Goal: Task Accomplishment & Management: Complete application form

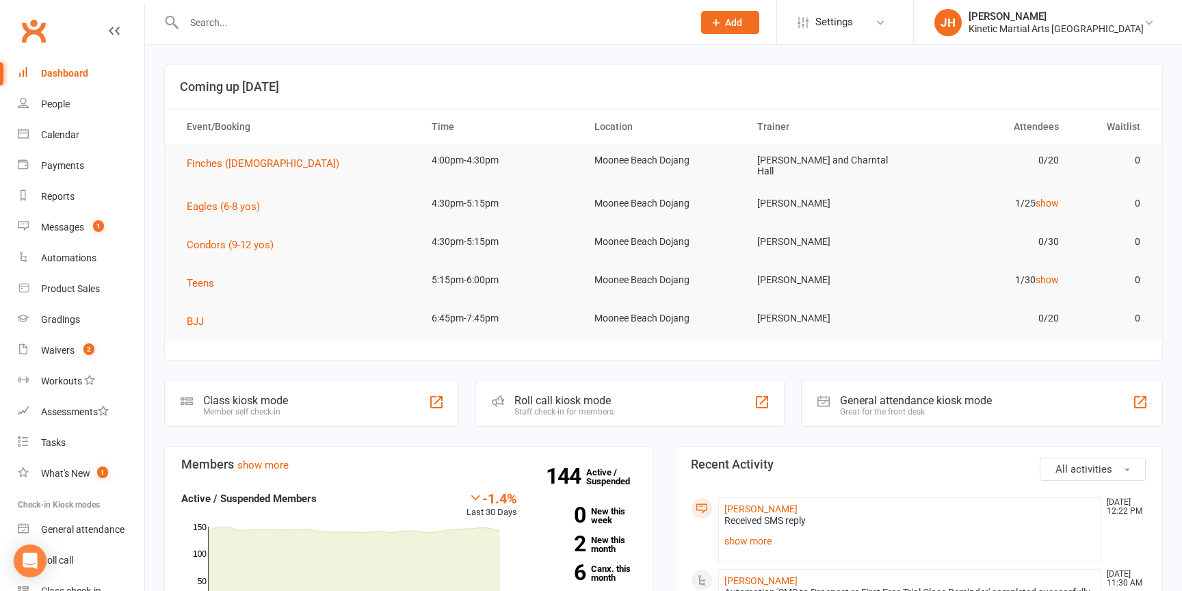
click at [409, 29] on input "text" at bounding box center [431, 22] width 503 height 19
click at [750, 29] on button "Add" at bounding box center [730, 22] width 58 height 23
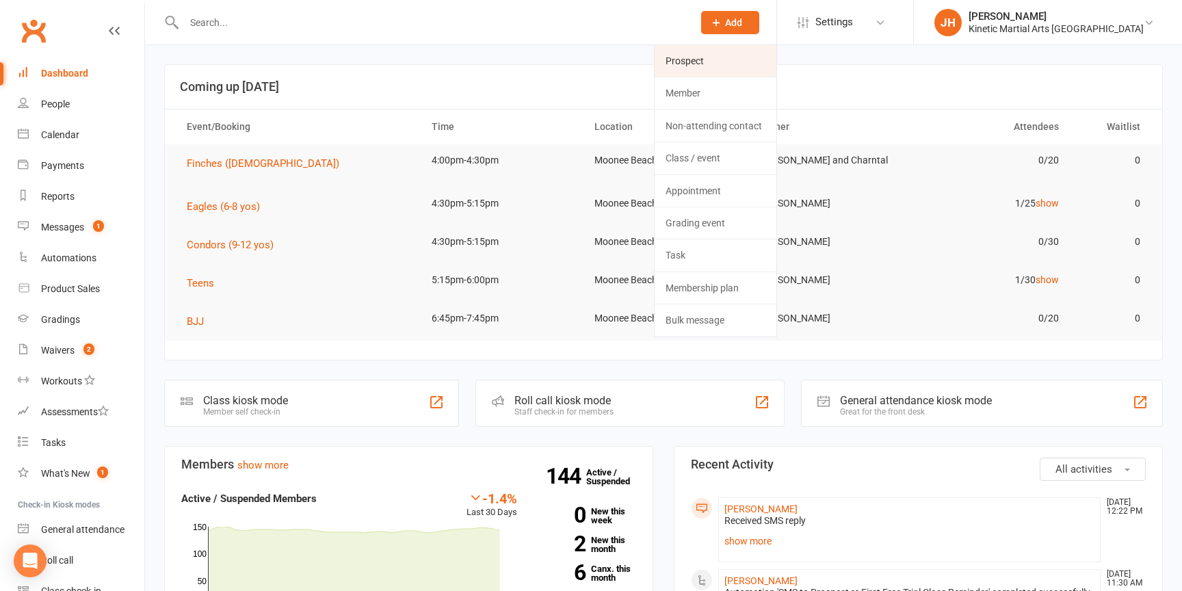
click at [733, 67] on link "Prospect" at bounding box center [716, 60] width 122 height 31
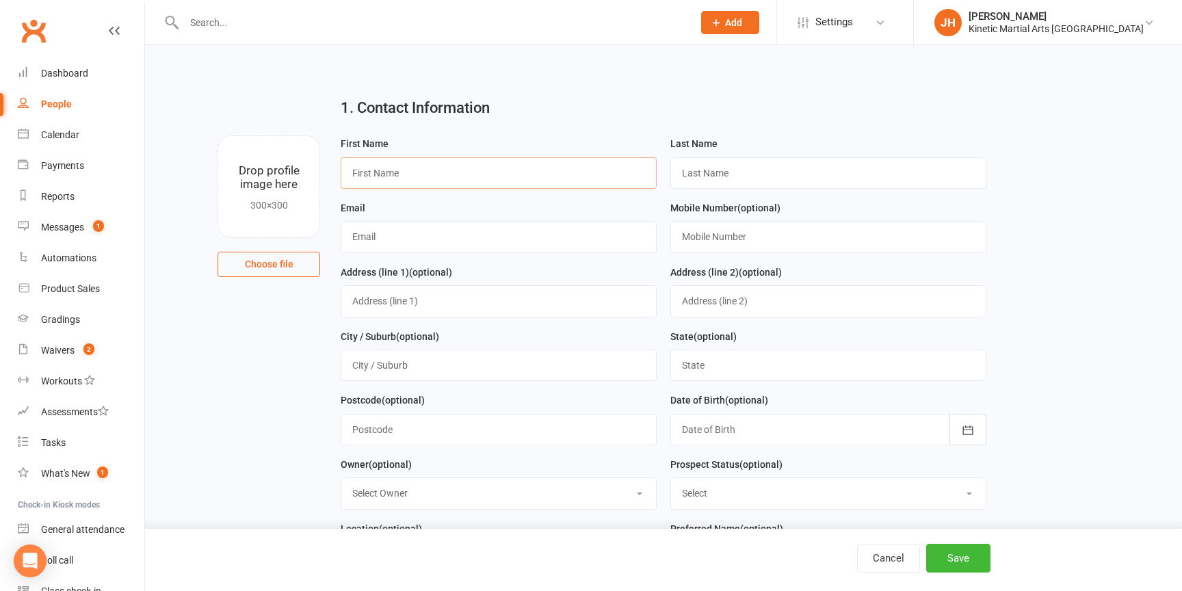
click at [434, 171] on input "text" at bounding box center [499, 172] width 316 height 31
type input "[PERSON_NAME]"
type input "Percival"
click at [386, 241] on input "text" at bounding box center [499, 236] width 316 height 31
paste input "[EMAIL_ADDRESS][DOMAIN_NAME]"
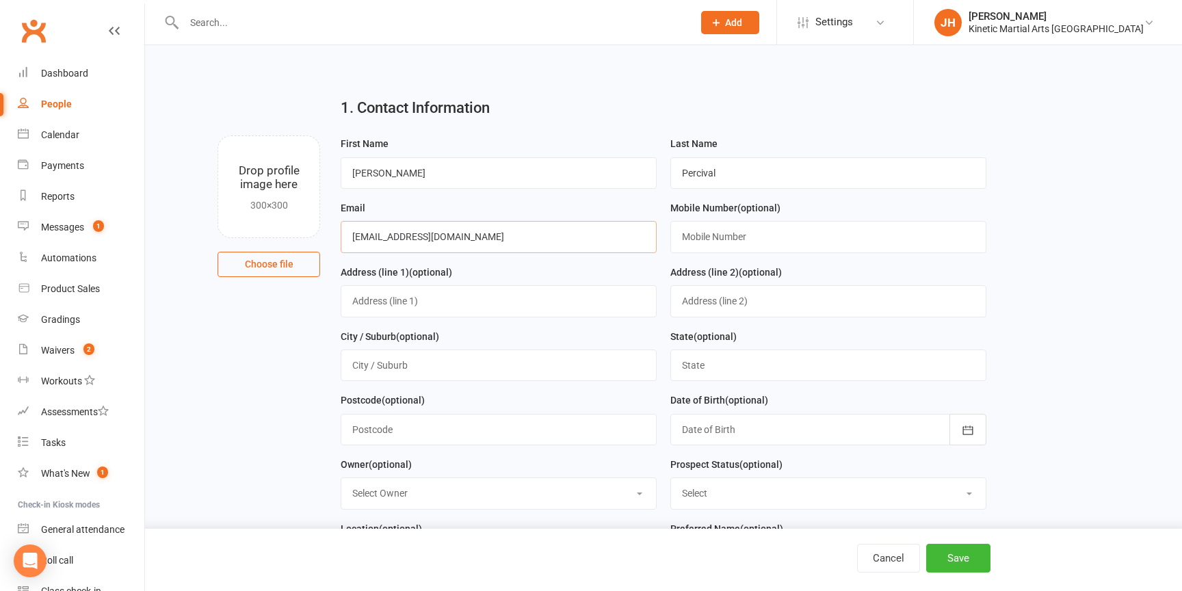
type input "[EMAIL_ADDRESS][DOMAIN_NAME]"
click at [511, 209] on div "Email [EMAIL_ADDRESS][DOMAIN_NAME]" at bounding box center [499, 226] width 316 height 53
click at [691, 235] on input "text" at bounding box center [828, 236] width 316 height 31
type input "0410854982"
click at [542, 292] on input "text" at bounding box center [499, 300] width 316 height 31
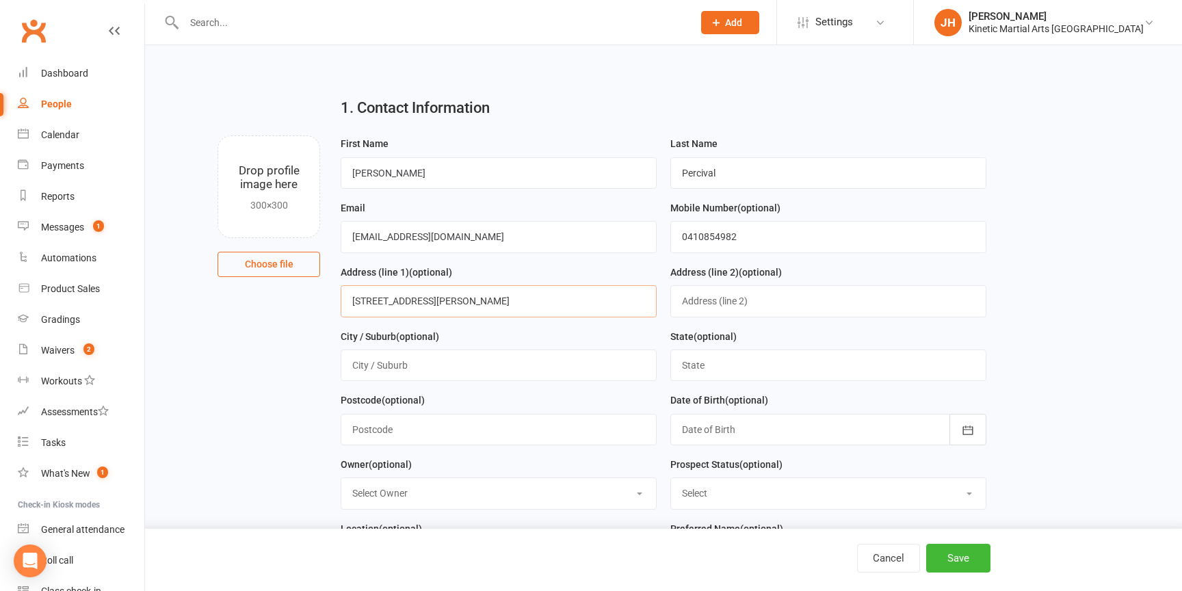
type input "[STREET_ADDRESS][PERSON_NAME]"
type input "[GEOGRAPHIC_DATA]"
type input "2450"
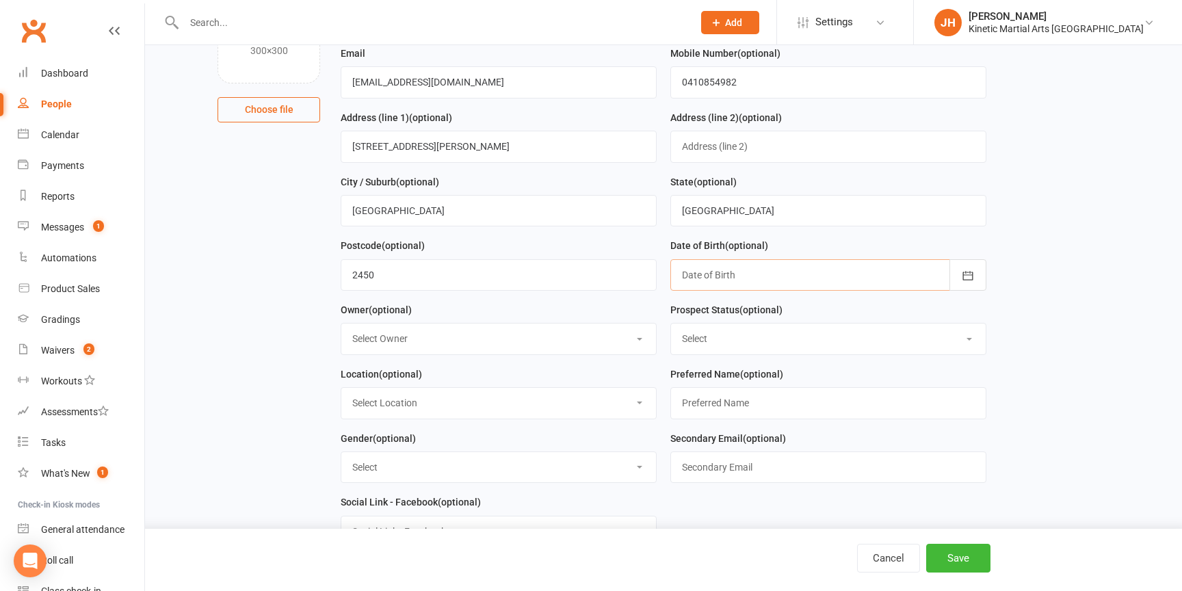
scroll to position [161, 0]
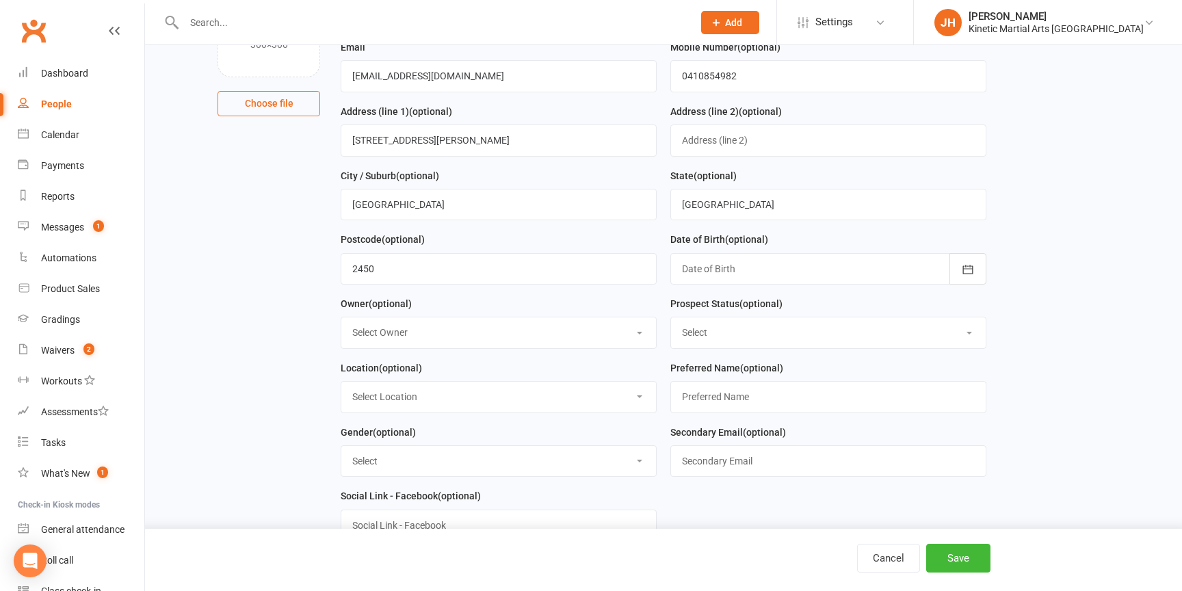
click at [512, 336] on select "Select Owner [PERSON_NAME] [PERSON_NAME] Kinetic Group [PERSON_NAME] [PERSON_NA…" at bounding box center [498, 332] width 315 height 30
select select "0"
click at [341, 319] on select "Select Owner [PERSON_NAME] [PERSON_NAME] Kinetic Group [PERSON_NAME] [PERSON_NA…" at bounding box center [498, 332] width 315 height 30
click at [724, 340] on select "Select Initial Contact Follow-up Call Follow-up Email Almost Ready Not Ready No…" at bounding box center [828, 332] width 315 height 30
select select "Initial Contact"
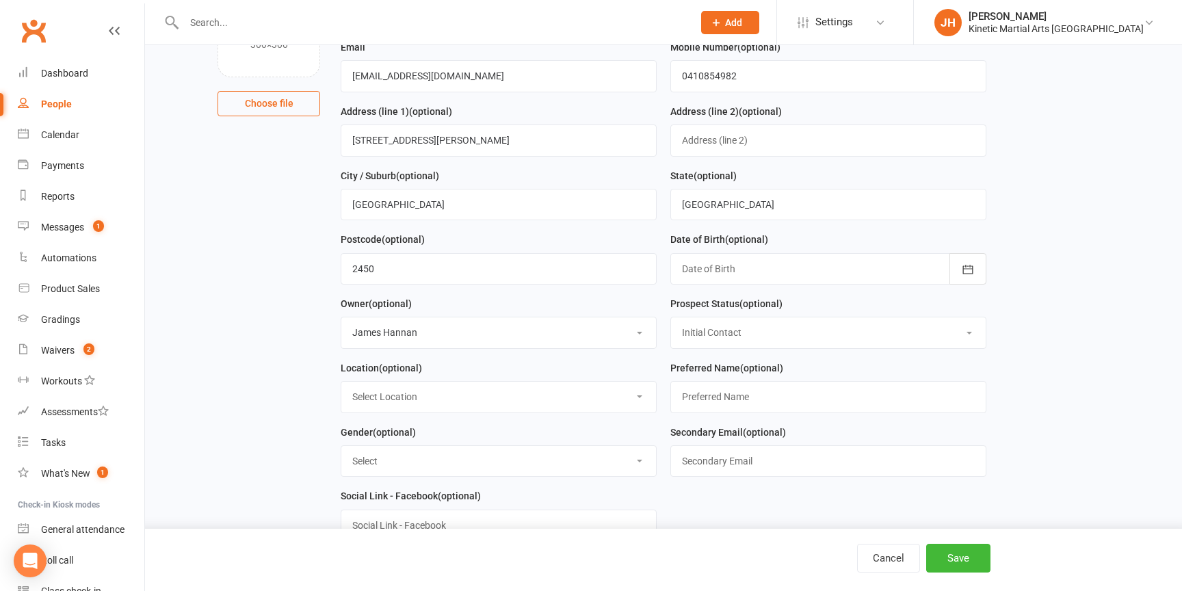
click at [671, 319] on select "Select Initial Contact Follow-up Call Follow-up Email Almost Ready Not Ready No…" at bounding box center [828, 332] width 315 height 30
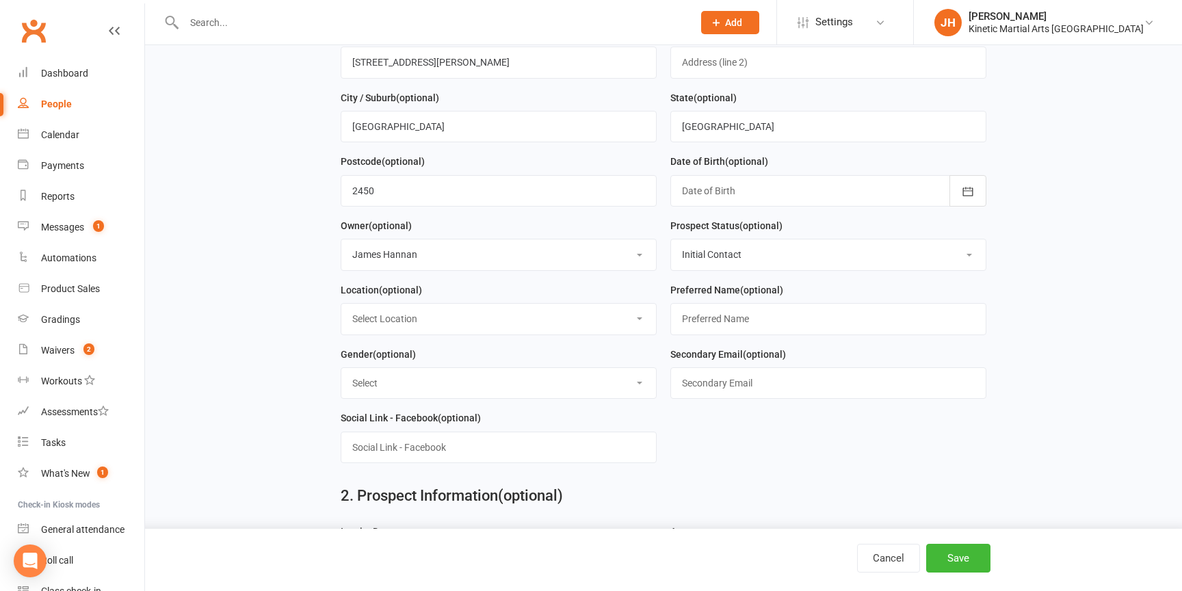
scroll to position [271, 0]
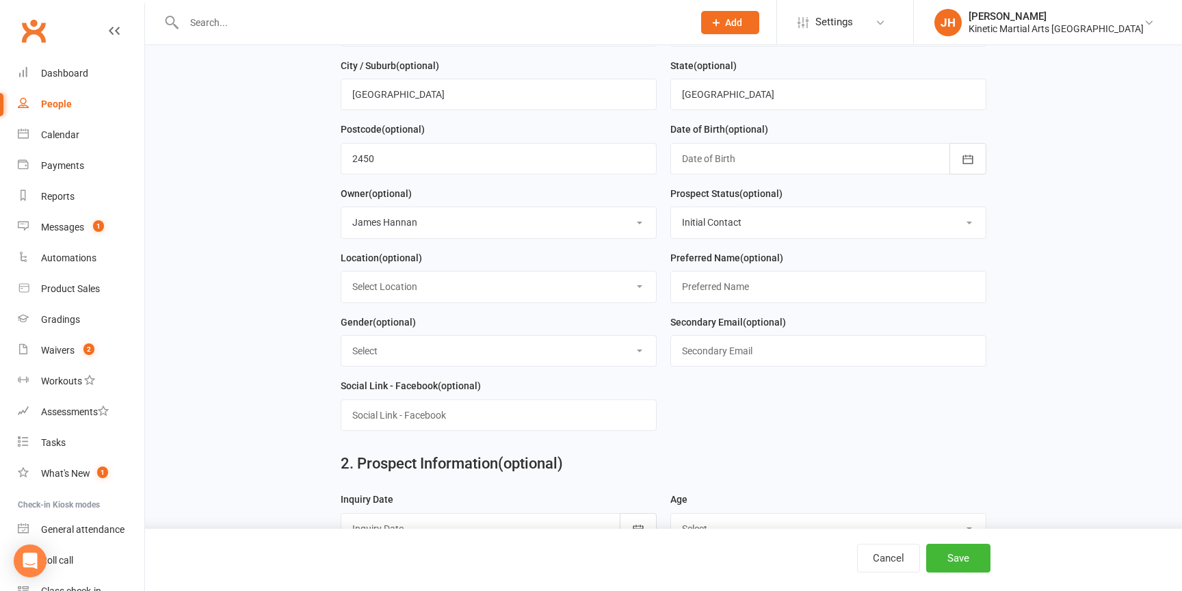
click at [534, 285] on select "Select Location [GEOGRAPHIC_DATA] [GEOGRAPHIC_DATA] Cronulla Example Room (Rena…" at bounding box center [498, 287] width 315 height 30
select select "4"
click at [341, 274] on select "Select Location [GEOGRAPHIC_DATA] [GEOGRAPHIC_DATA] Cronulla Example Room (Rena…" at bounding box center [498, 287] width 315 height 30
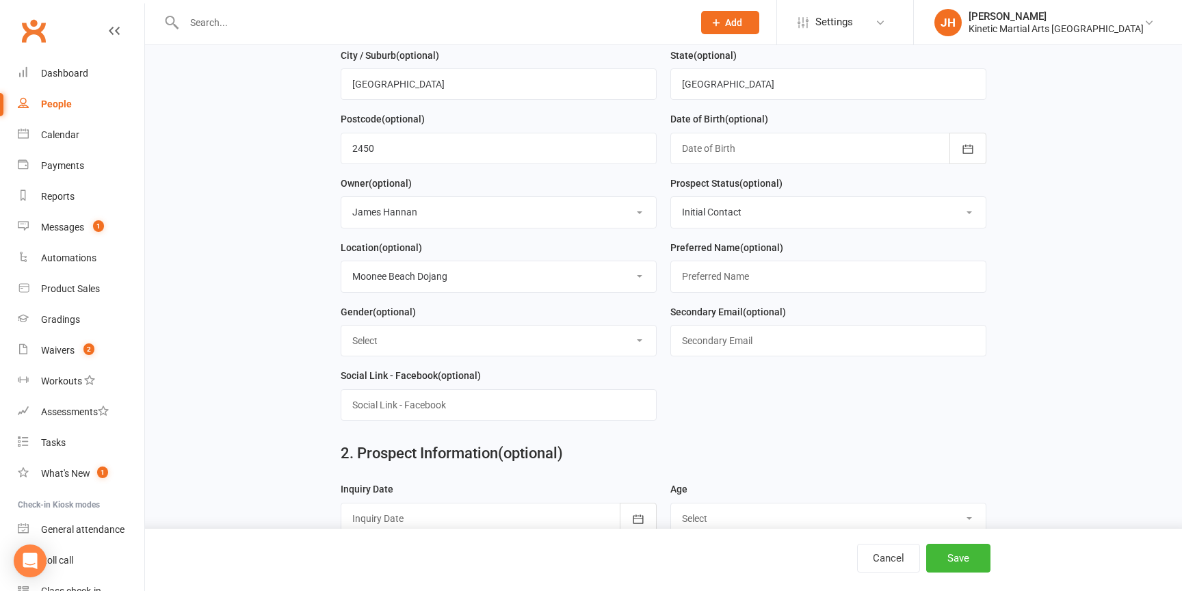
scroll to position [284, 0]
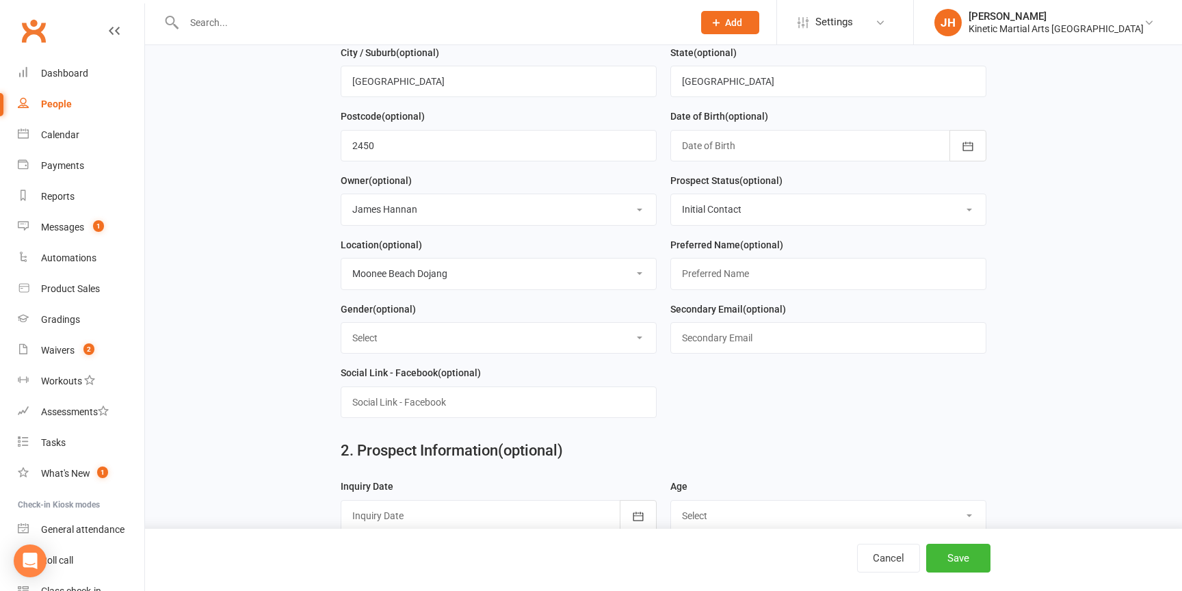
click at [623, 317] on div "Gender (optional) Select [DEMOGRAPHIC_DATA] [DEMOGRAPHIC_DATA] Other" at bounding box center [499, 327] width 316 height 53
click at [616, 347] on select "Select [DEMOGRAPHIC_DATA] [DEMOGRAPHIC_DATA] Other" at bounding box center [498, 338] width 315 height 30
select select "[DEMOGRAPHIC_DATA]"
click at [341, 326] on select "Select [DEMOGRAPHIC_DATA] [DEMOGRAPHIC_DATA] Other" at bounding box center [498, 338] width 315 height 30
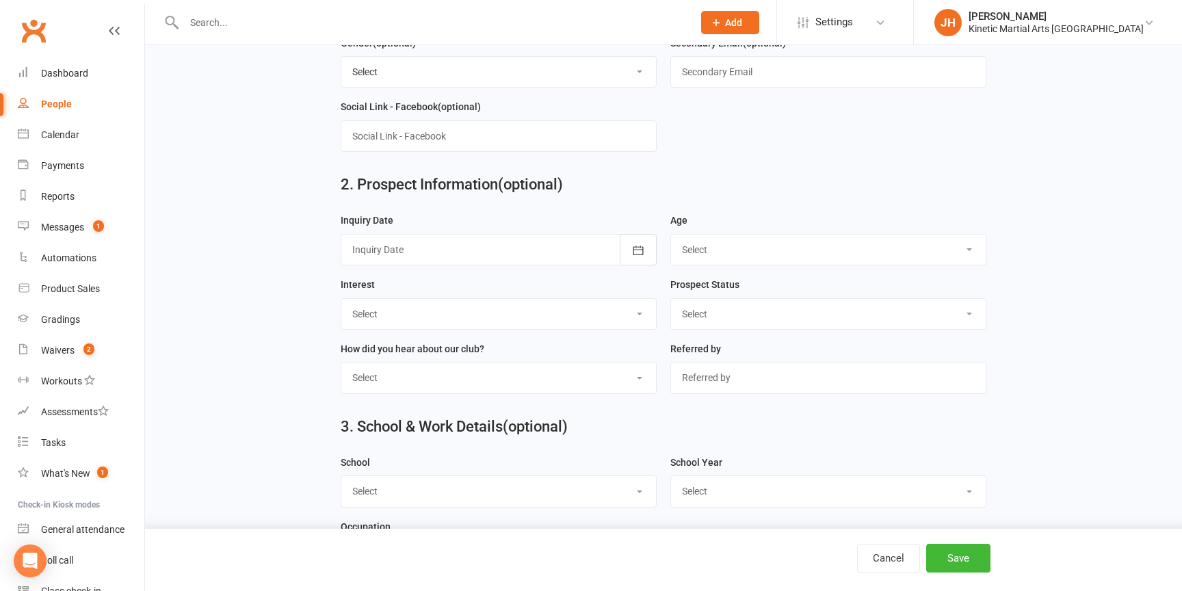
scroll to position [551, 0]
click at [580, 247] on div at bounding box center [499, 248] width 316 height 31
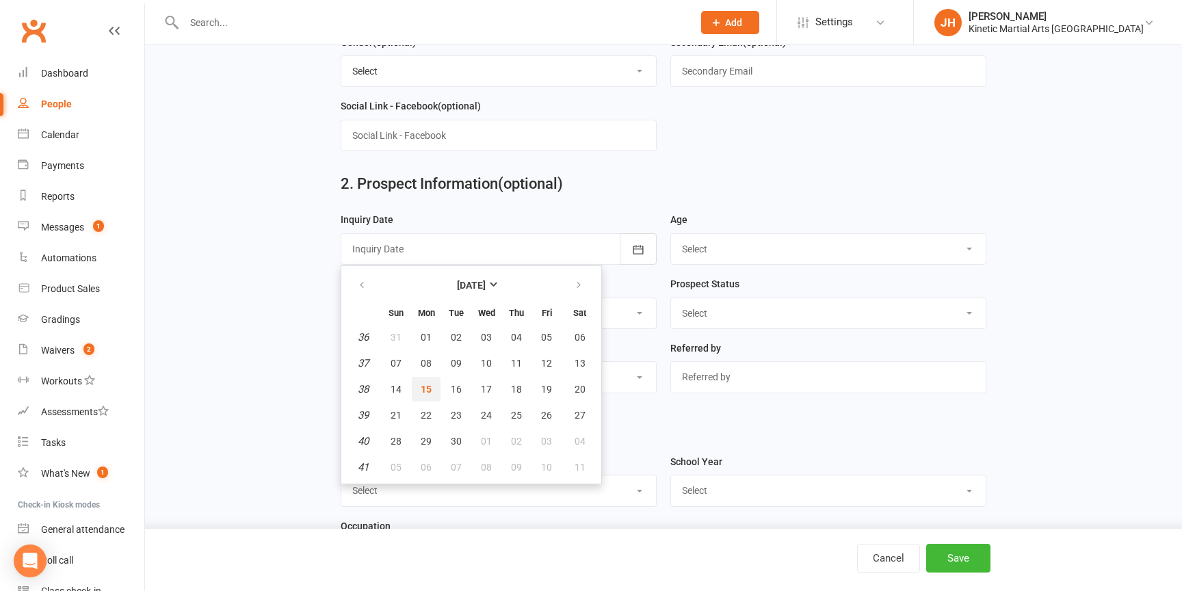
click at [431, 386] on span "15" at bounding box center [426, 389] width 11 height 11
type input "[DATE]"
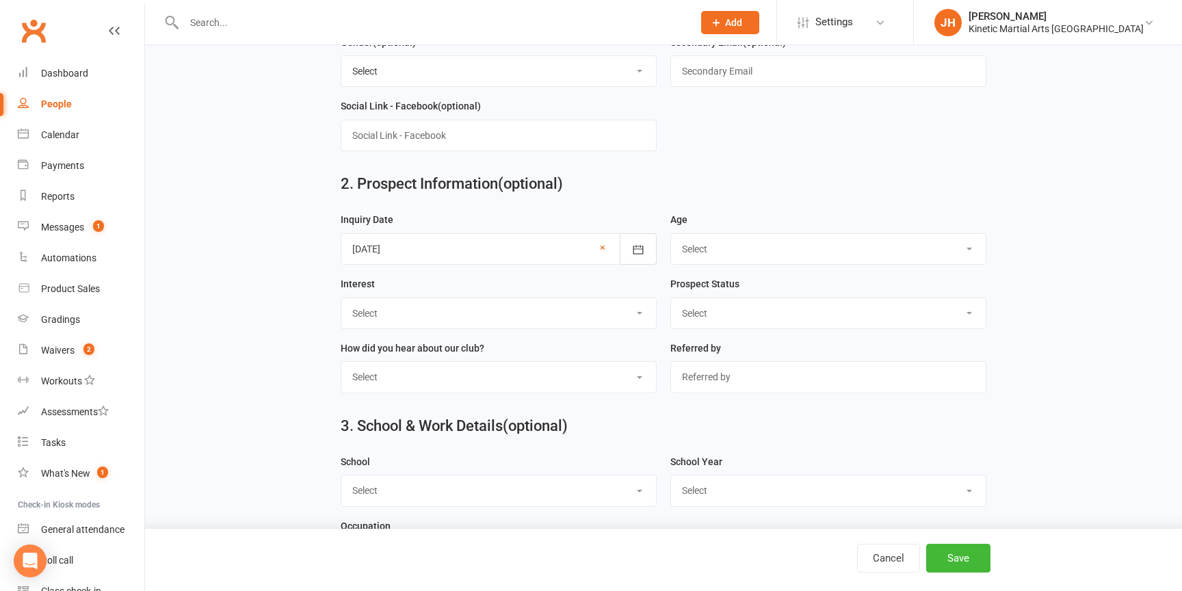
click at [779, 253] on select "Select 3-5 yrs 6-8 yrs 9-12 yrs 13-16 yrs 17-24 yrs 25-39 yrs 40 yrs + Family g…" at bounding box center [828, 249] width 315 height 30
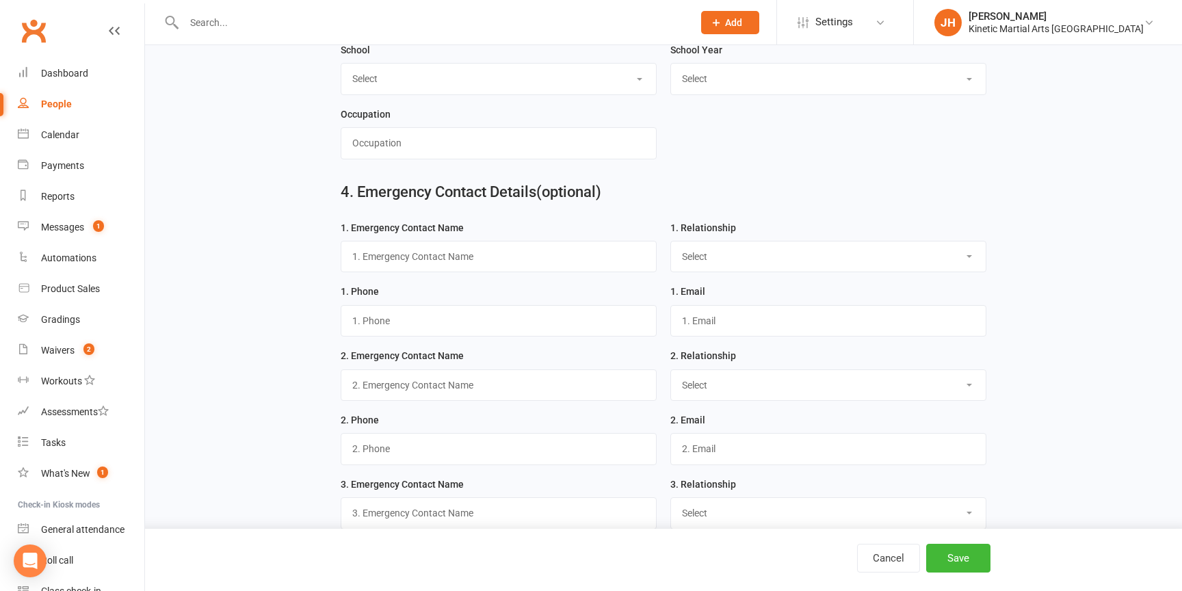
scroll to position [1058, 0]
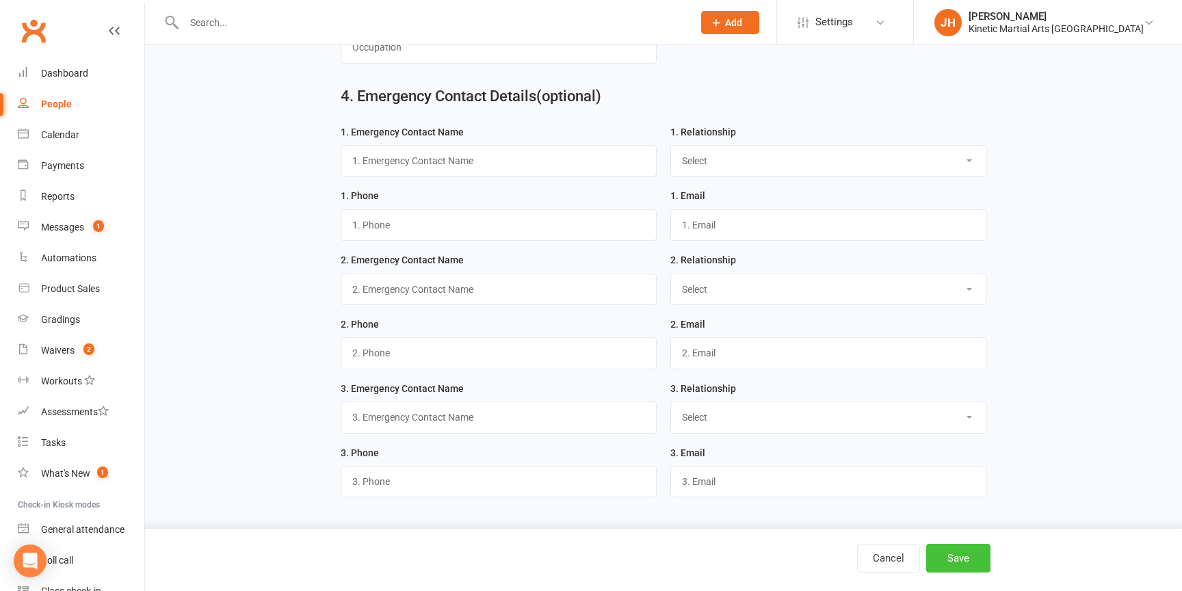
click at [967, 556] on button "Save" at bounding box center [958, 558] width 64 height 29
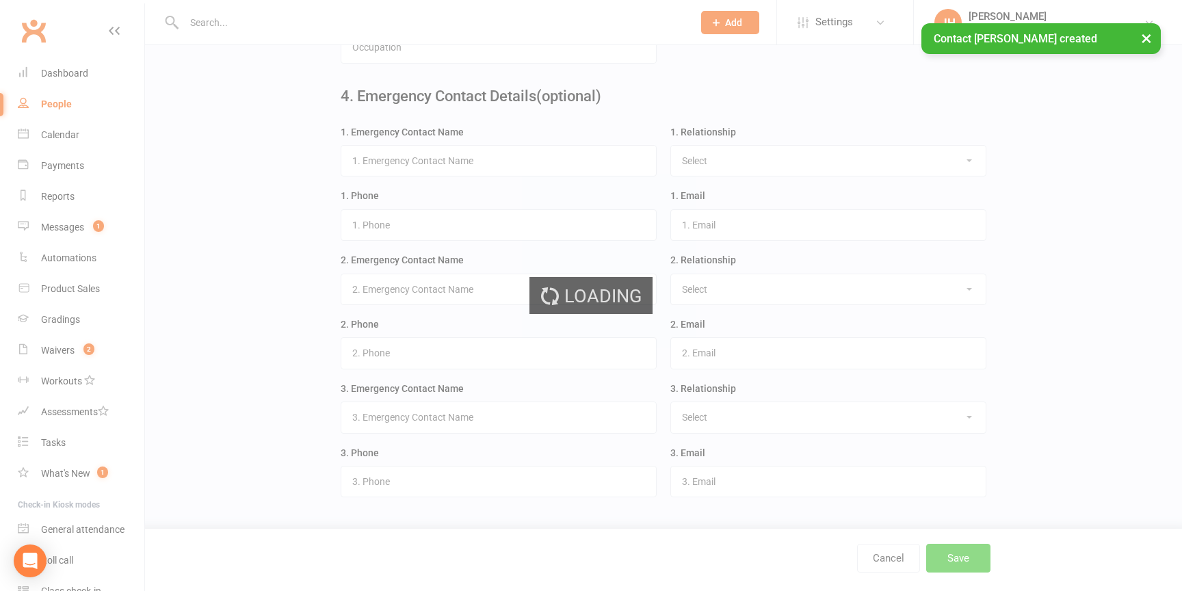
scroll to position [0, 0]
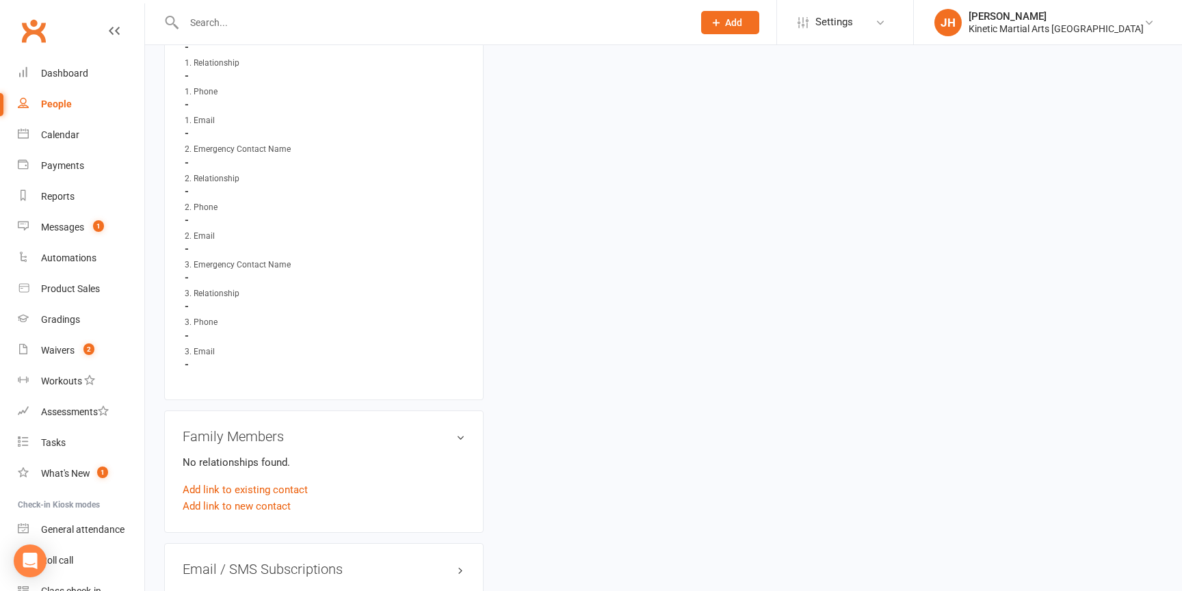
scroll to position [1168, 0]
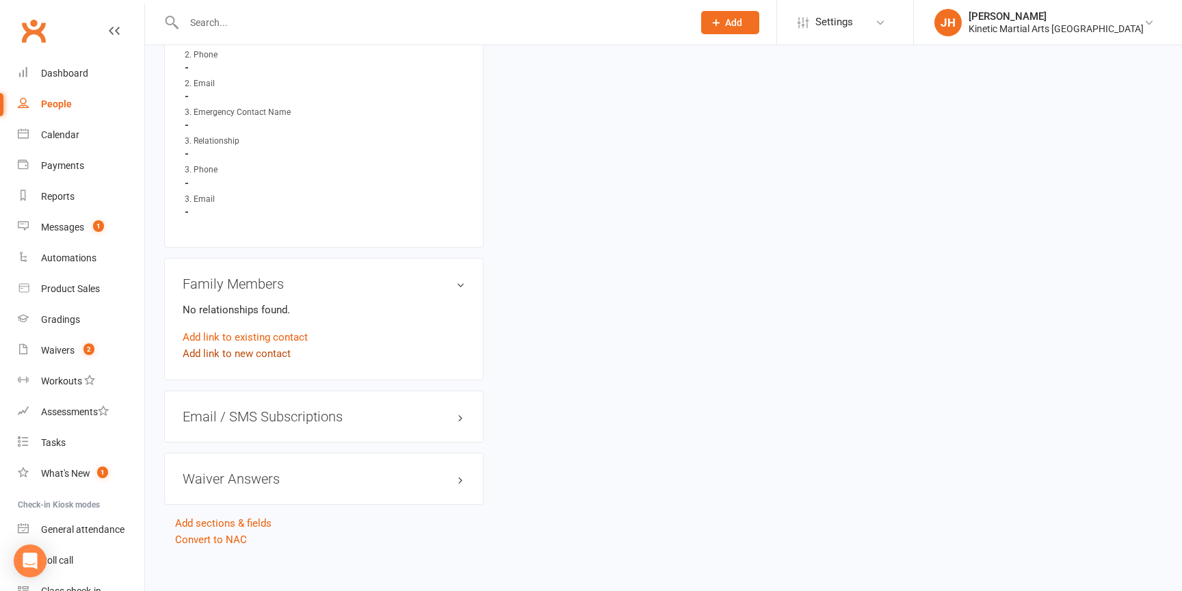
click at [261, 345] on link "Add link to new contact" at bounding box center [237, 353] width 108 height 16
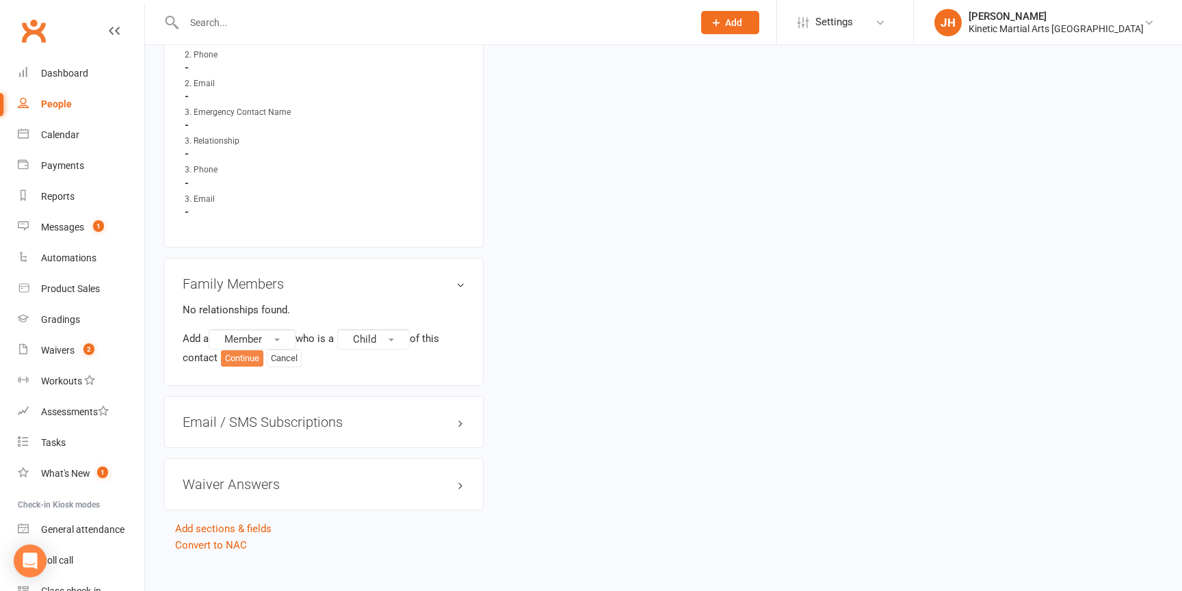
click at [251, 350] on button "Continue" at bounding box center [242, 358] width 42 height 16
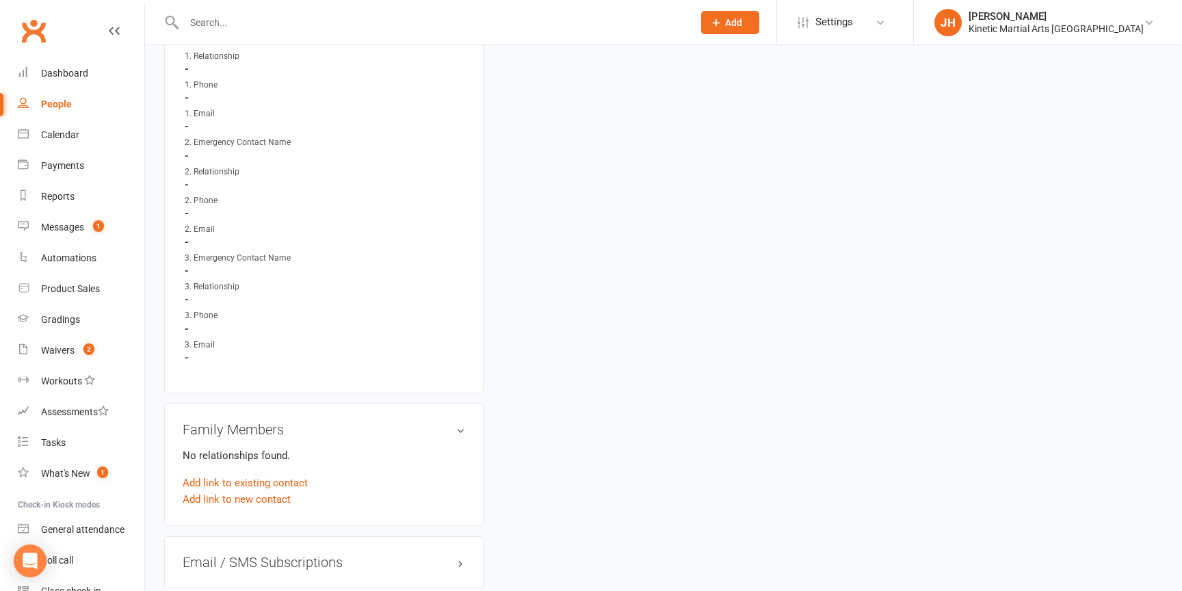
scroll to position [1168, 0]
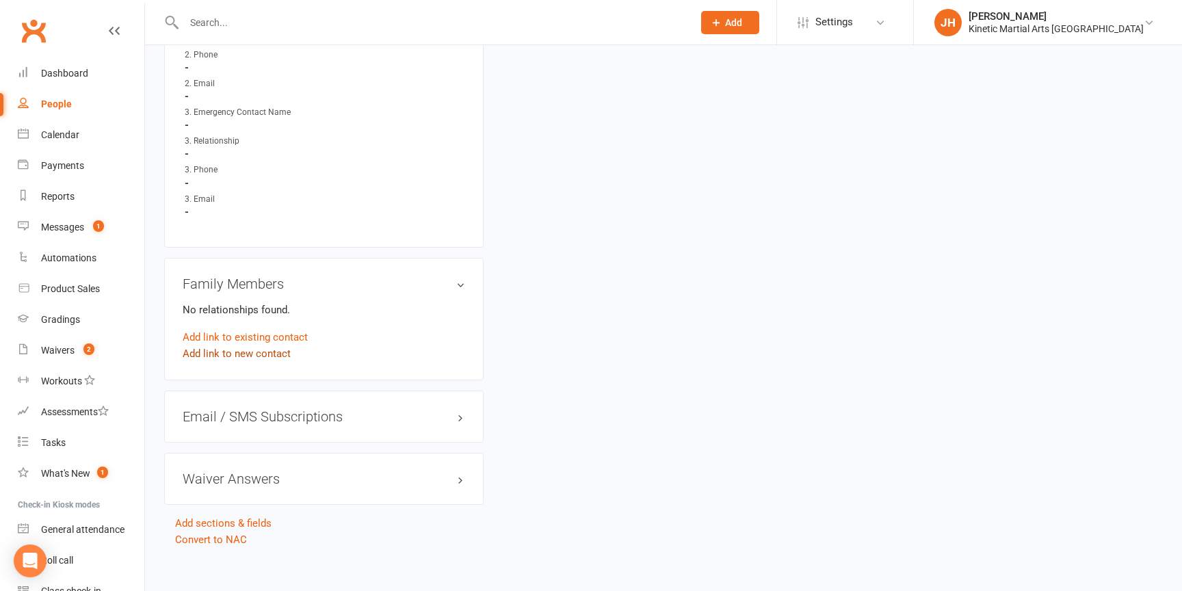
click at [220, 345] on link "Add link to new contact" at bounding box center [237, 353] width 108 height 16
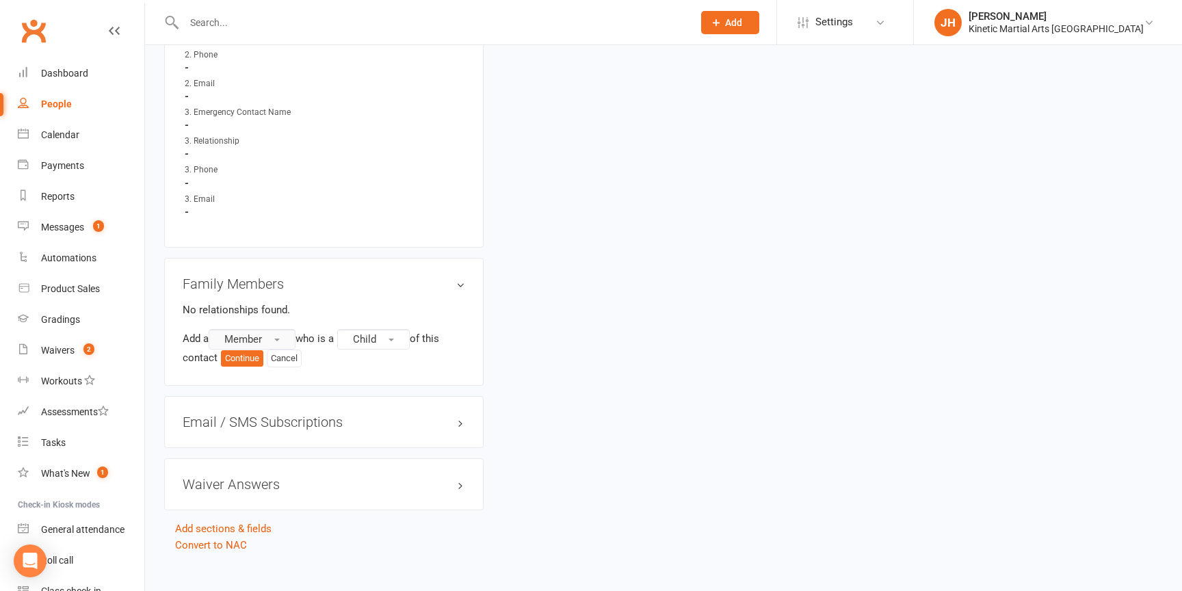
click at [272, 329] on button "Member" at bounding box center [252, 339] width 87 height 21
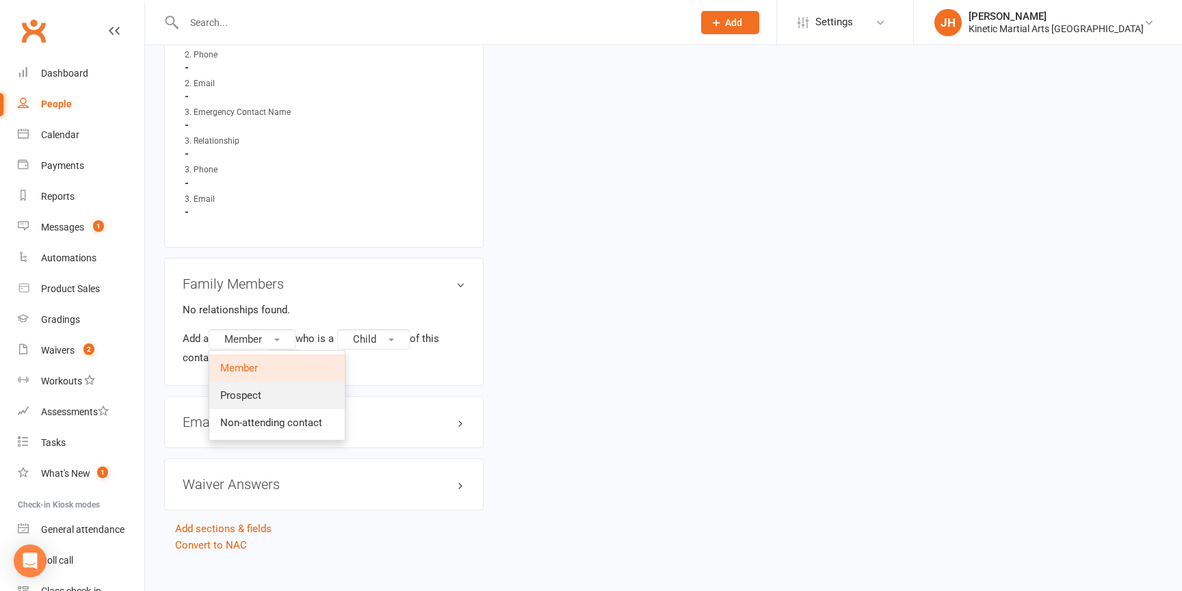
click at [258, 382] on link "Prospect" at bounding box center [276, 395] width 135 height 27
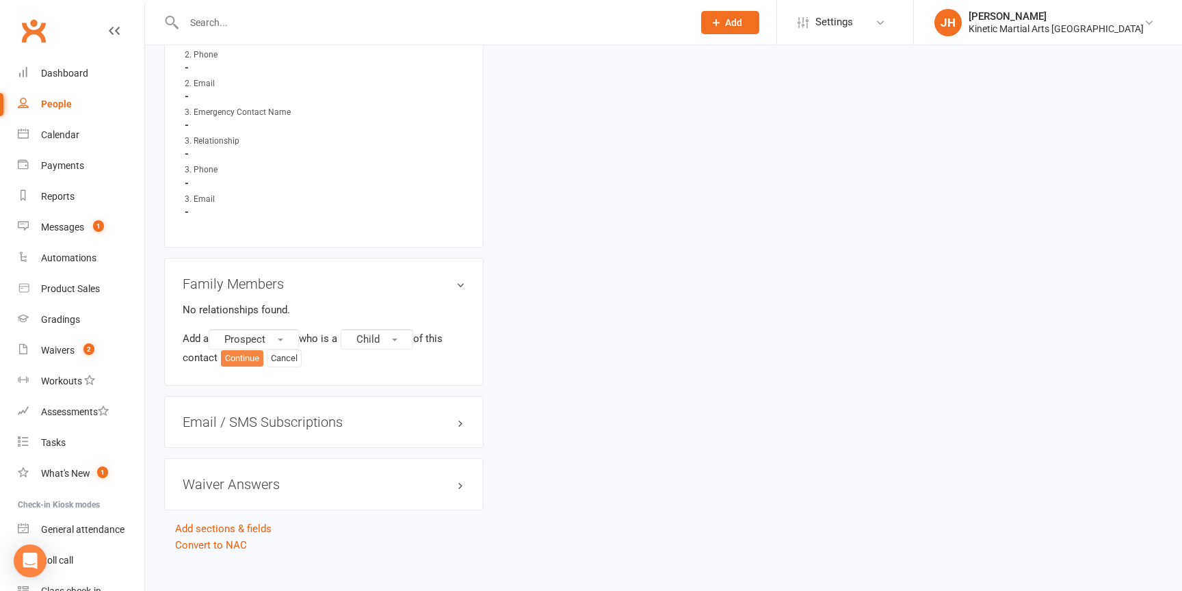
click at [248, 350] on button "Continue" at bounding box center [242, 358] width 42 height 16
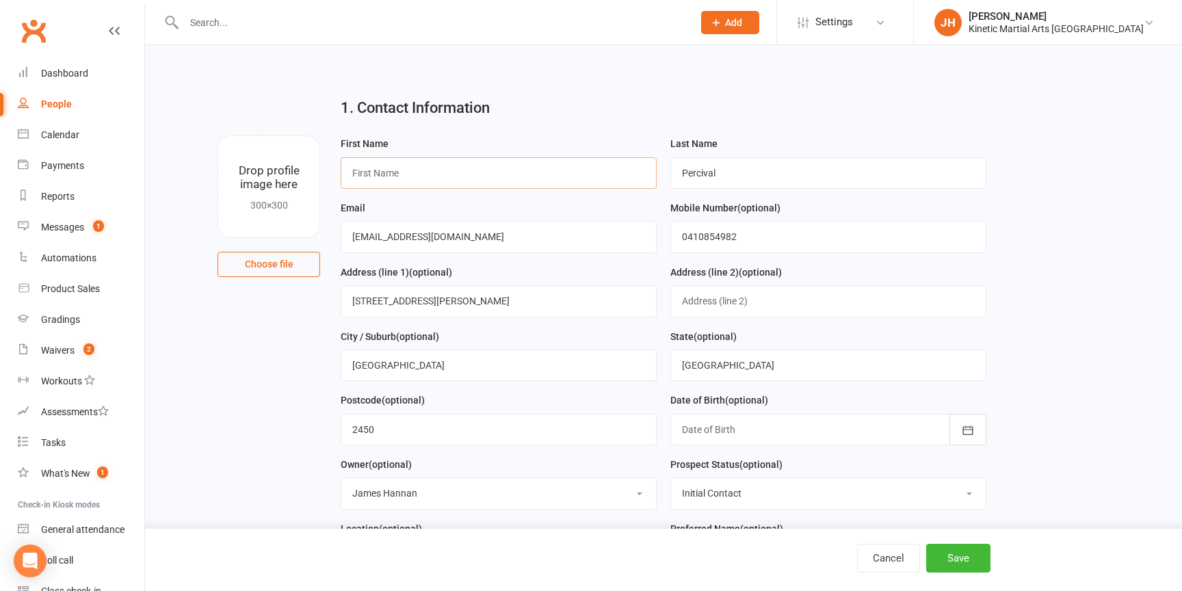
click at [417, 174] on input "text" at bounding box center [499, 172] width 316 height 31
click at [355, 172] on input "Jack" at bounding box center [499, 172] width 316 height 31
type input "[PERSON_NAME]"
click at [552, 124] on div "1. Contact Information" at bounding box center [663, 110] width 666 height 49
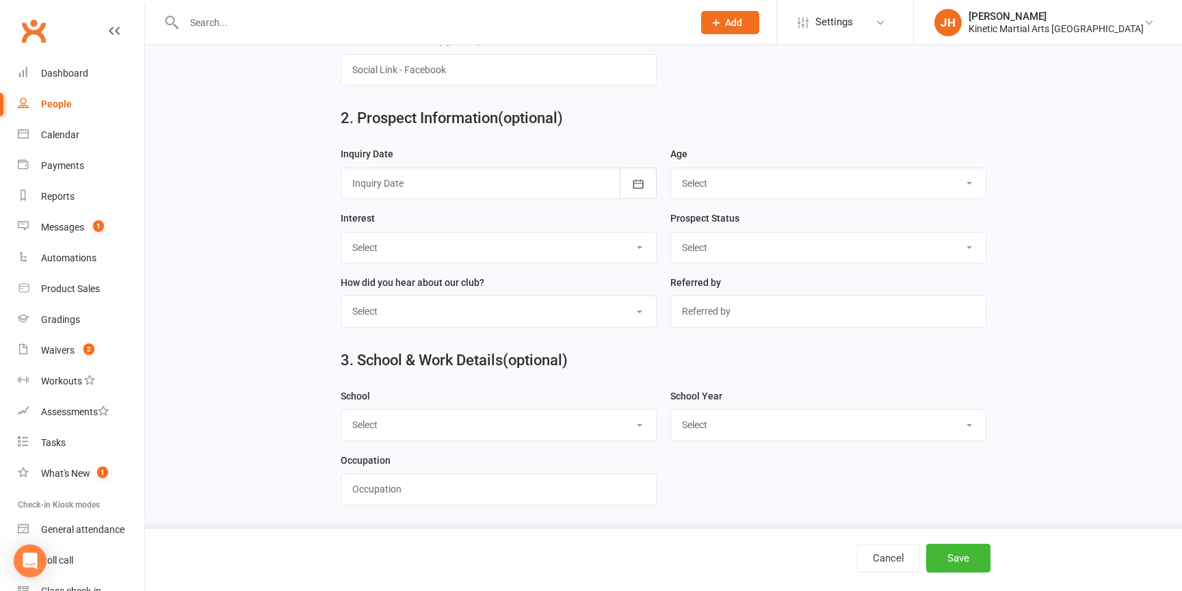
scroll to position [642, 0]
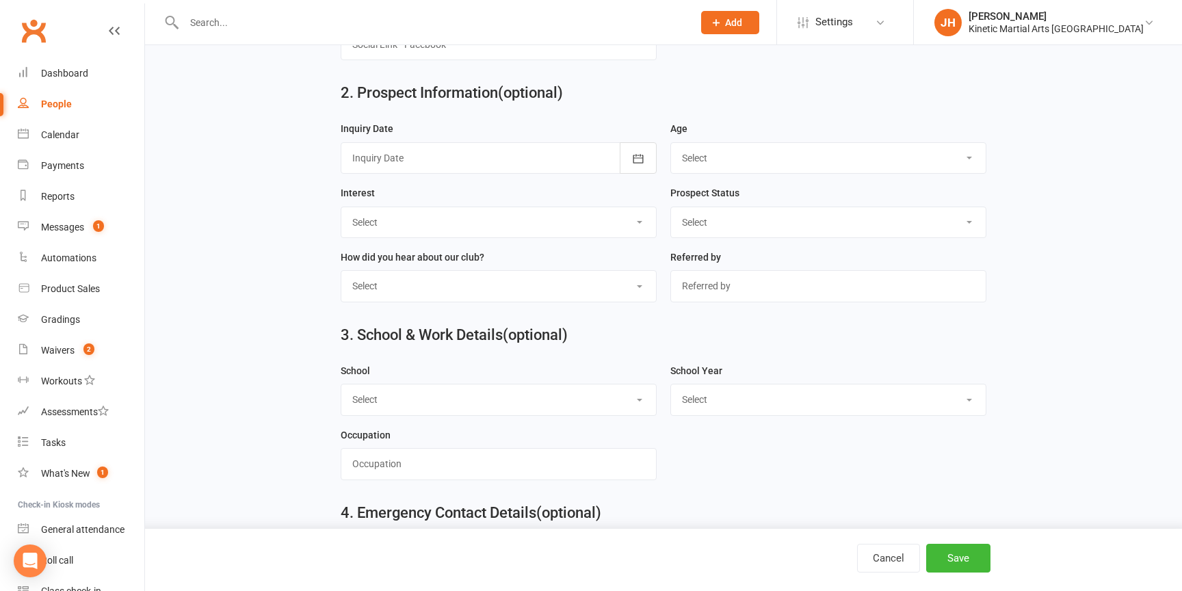
click at [510, 161] on div at bounding box center [499, 157] width 316 height 31
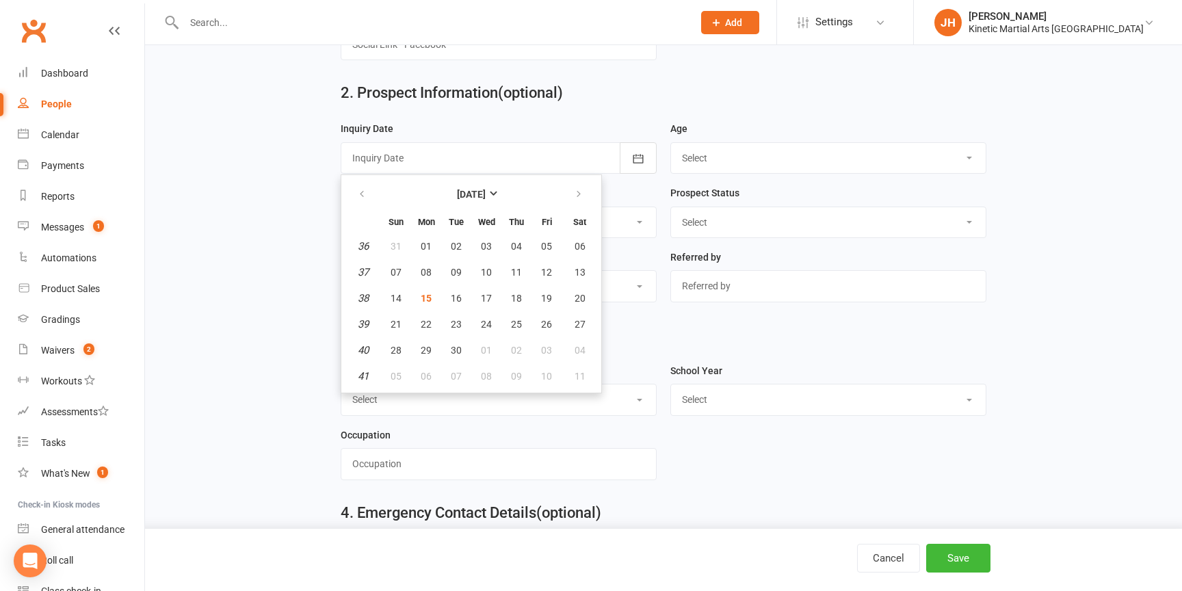
click at [745, 249] on div "Prospect Status Select New Prospect Cold Prospect Warm Prospect Hot Prospect No…" at bounding box center [829, 217] width 330 height 64
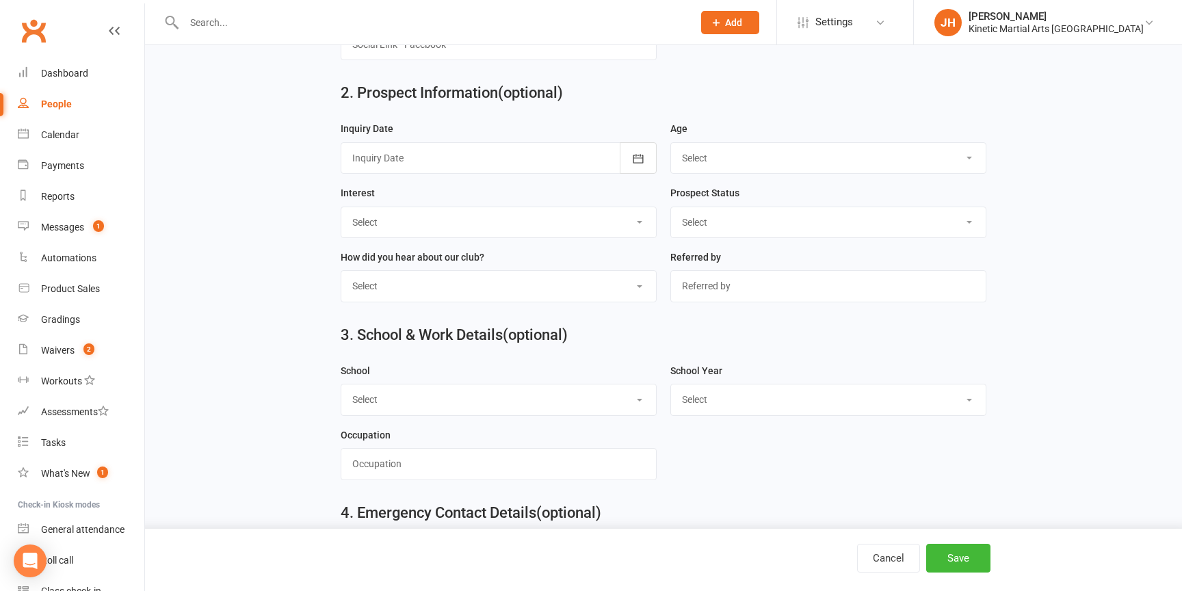
click at [737, 155] on select "Select 3-5 yrs 6-8 yrs 9-12 yrs 13-16 yrs 17-24 yrs 25-39 yrs 40 yrs + Family g…" at bounding box center [828, 158] width 315 height 30
select select "6-8 yrs"
click at [671, 146] on select "Select 3-5 yrs 6-8 yrs 9-12 yrs 13-16 yrs 17-24 yrs 25-39 yrs 40 yrs + Family g…" at bounding box center [828, 158] width 315 height 30
click at [590, 288] on select "Select Referral Website / Search Engine Social Media Street Sign Print Media Ev…" at bounding box center [498, 286] width 315 height 30
select select "Website / Search Engine"
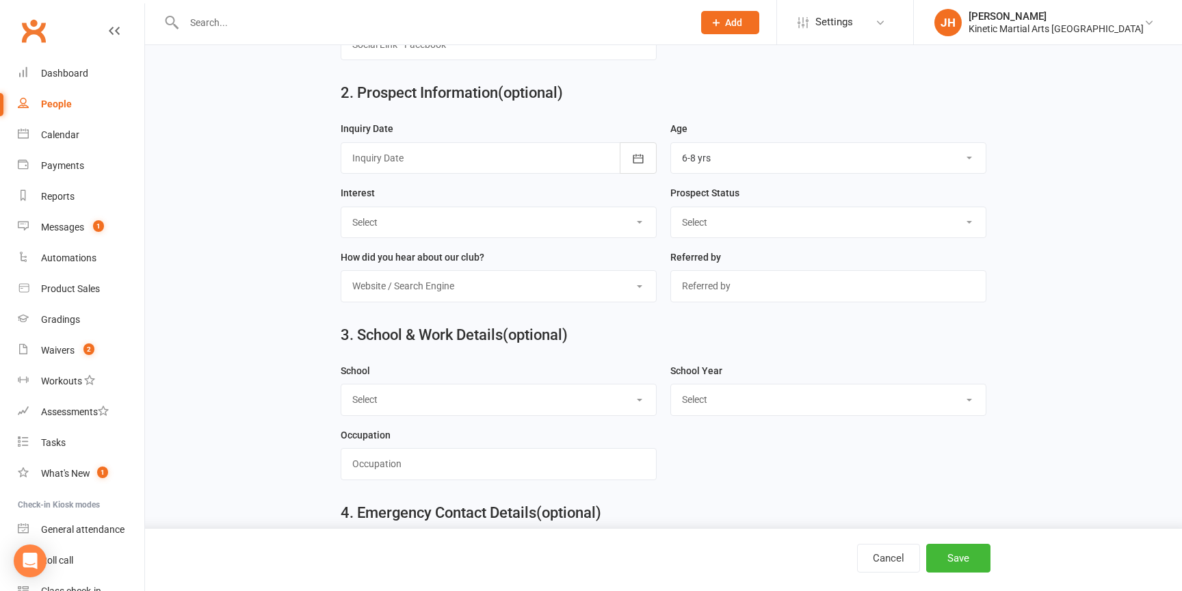
click at [341, 275] on select "Select Referral Website / Search Engine Social Media Street Sign Print Media Ev…" at bounding box center [498, 286] width 315 height 30
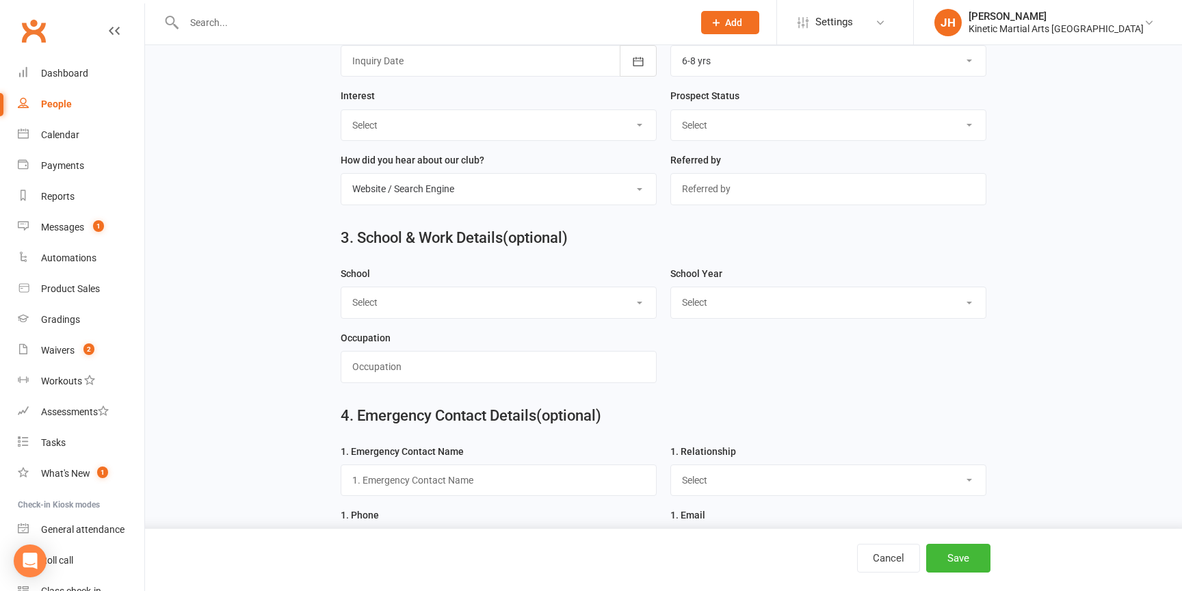
scroll to position [739, 0]
click at [573, 304] on select "Select [PERSON_NAME][GEOGRAPHIC_DATA] [GEOGRAPHIC_DATA] [PERSON_NAME][GEOGRAPHI…" at bounding box center [498, 302] width 315 height 30
select select "[GEOGRAPHIC_DATA][DEMOGRAPHIC_DATA]"
click at [341, 291] on select "Select [PERSON_NAME][GEOGRAPHIC_DATA] [GEOGRAPHIC_DATA] [PERSON_NAME][GEOGRAPHI…" at bounding box center [498, 302] width 315 height 30
click at [764, 309] on select "Select Pre-school/Day care Kindergarten - two years before Kindergarten - one y…" at bounding box center [828, 302] width 315 height 30
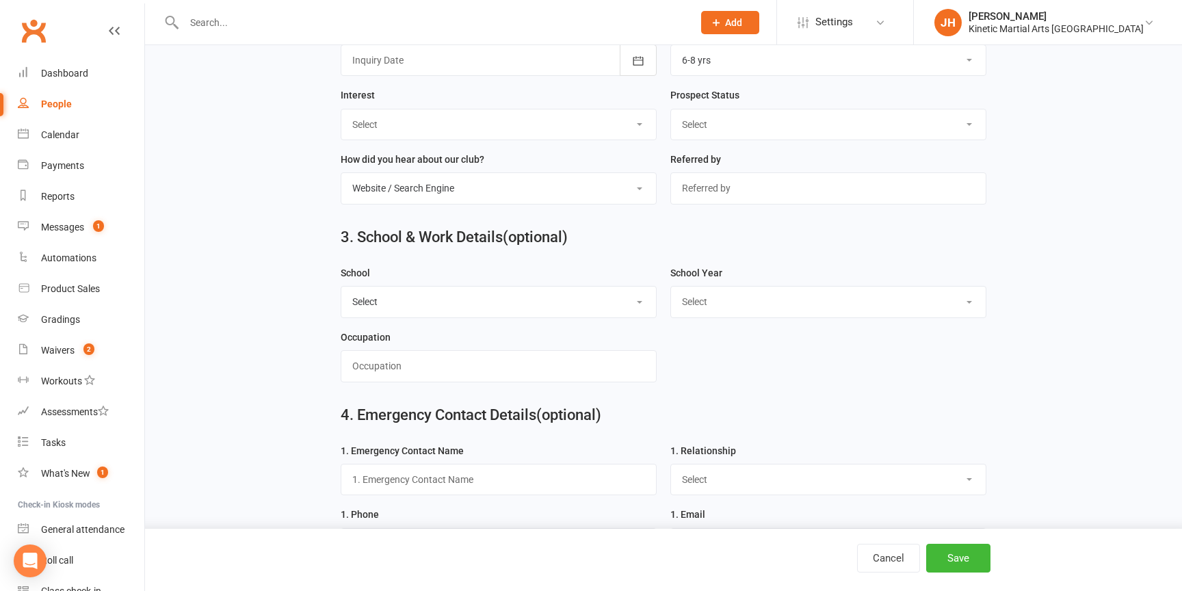
select select "Year 2"
click at [671, 291] on select "Select Pre-school/Day care Kindergarten - two years before Kindergarten - one y…" at bounding box center [828, 302] width 315 height 30
click at [726, 398] on div "4. Emergency Contact Details (optional)" at bounding box center [663, 417] width 666 height 49
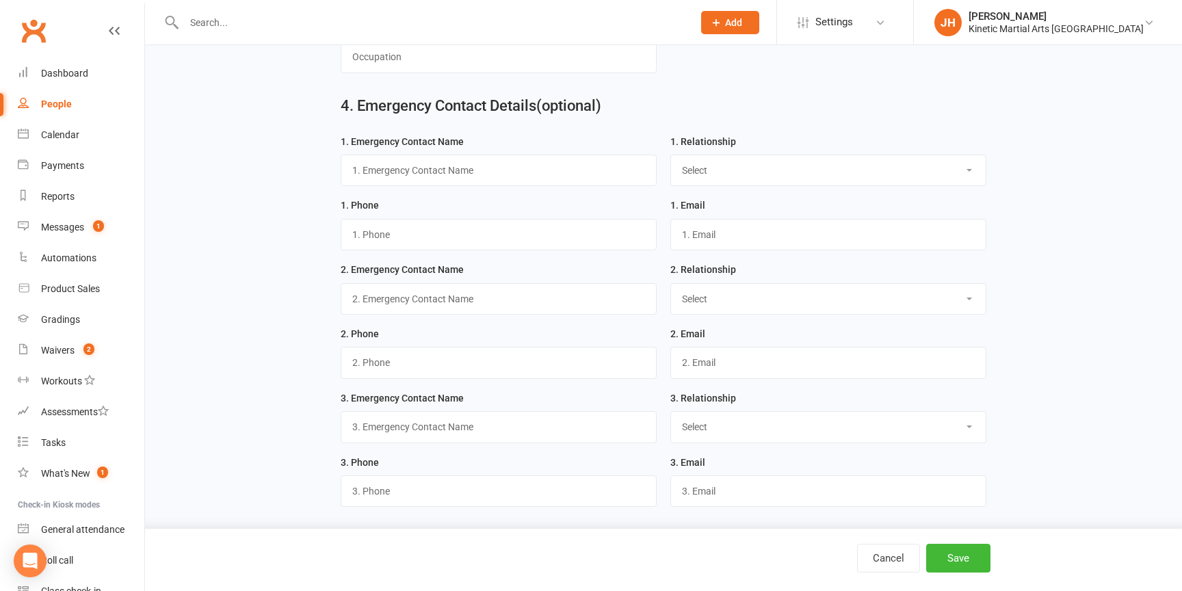
scroll to position [1058, 0]
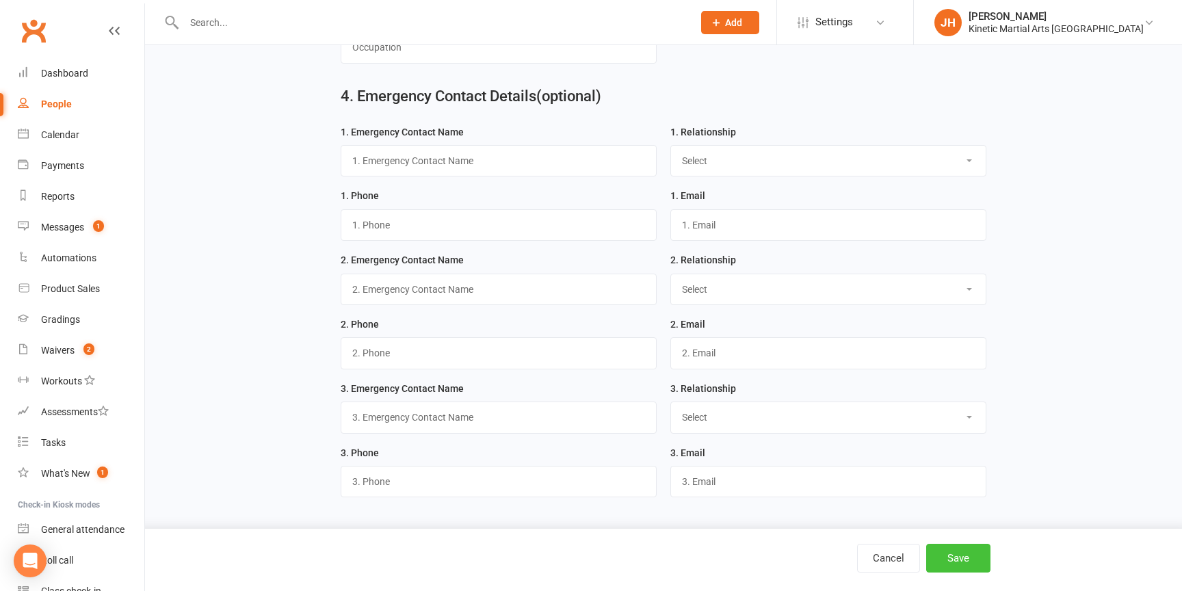
click at [956, 550] on button "Save" at bounding box center [958, 558] width 64 height 29
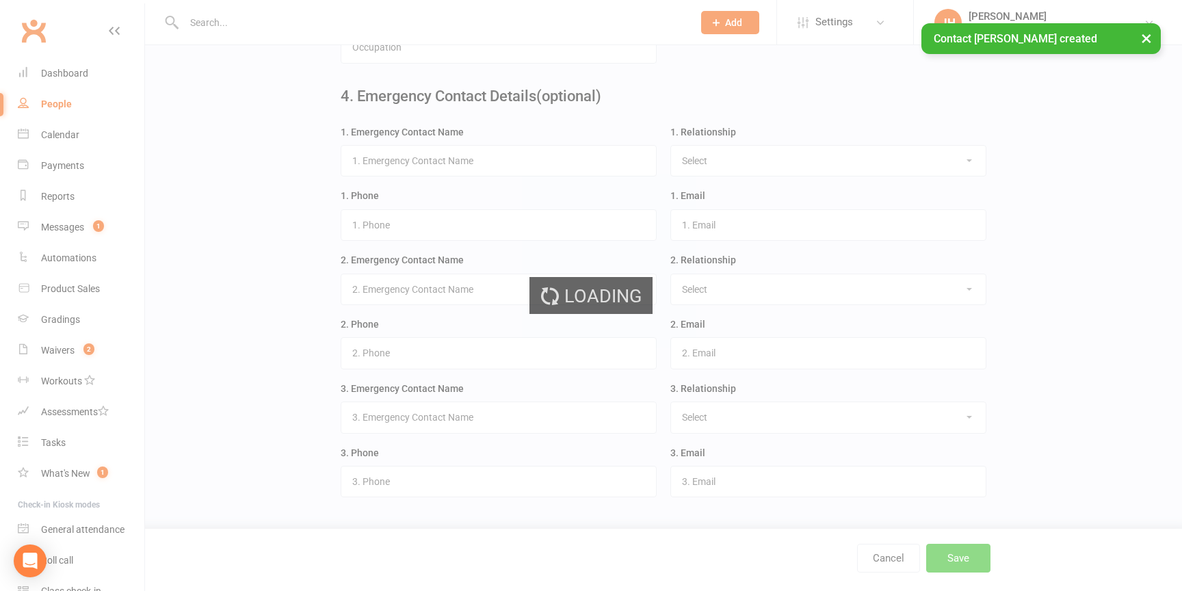
scroll to position [0, 0]
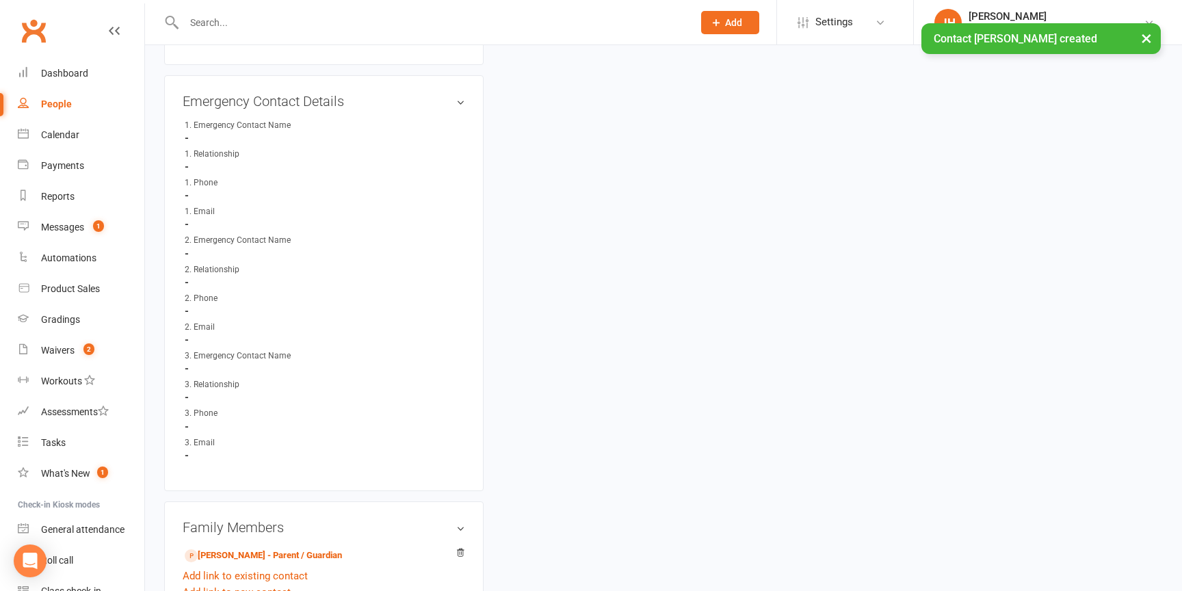
scroll to position [1164, 0]
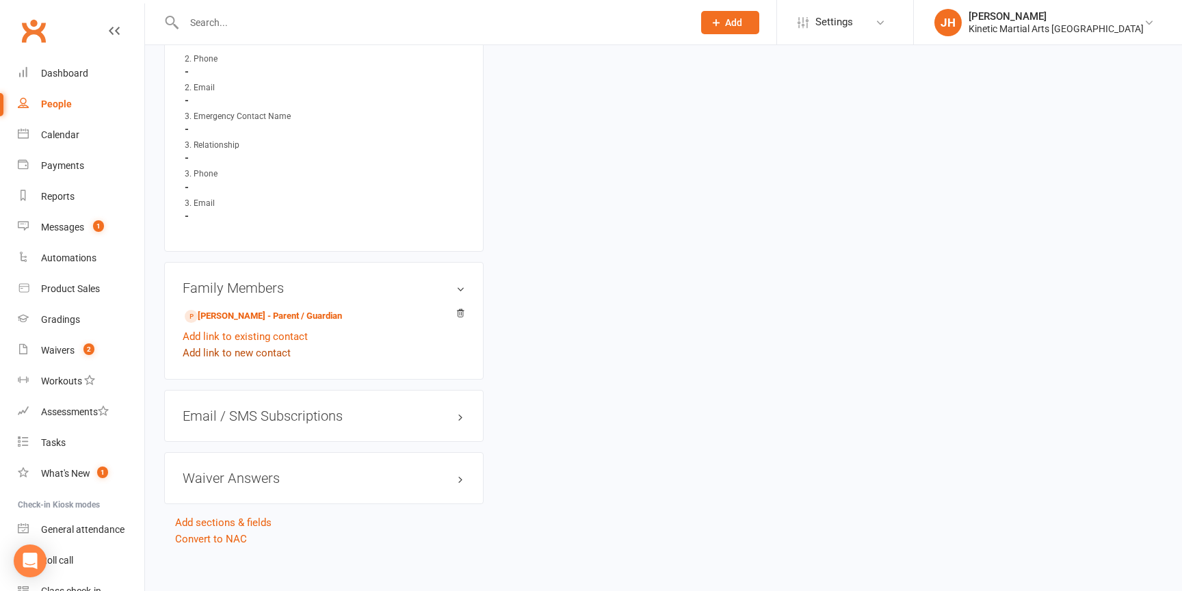
click at [267, 345] on link "Add link to new contact" at bounding box center [237, 353] width 108 height 16
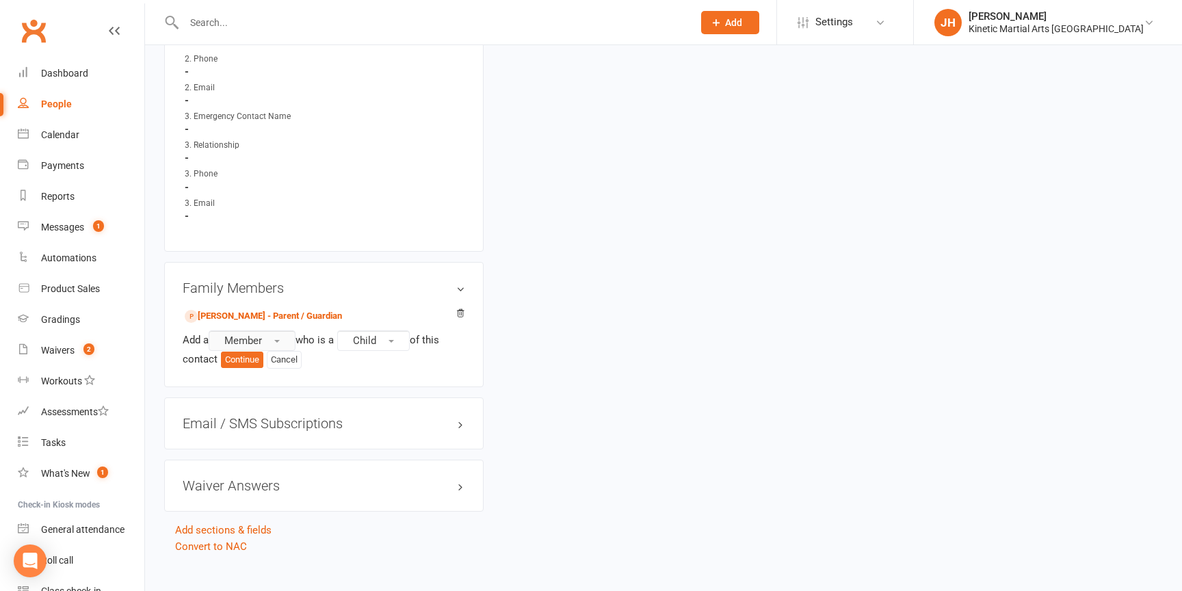
click at [285, 330] on button "Member" at bounding box center [252, 340] width 87 height 21
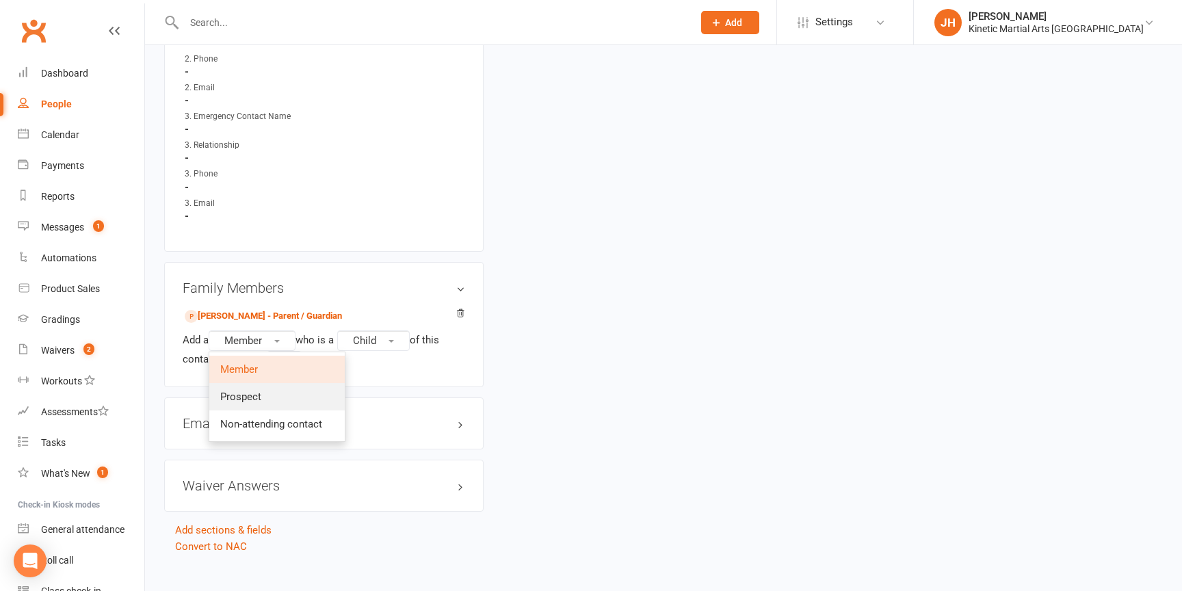
click at [265, 389] on link "Prospect" at bounding box center [276, 396] width 135 height 27
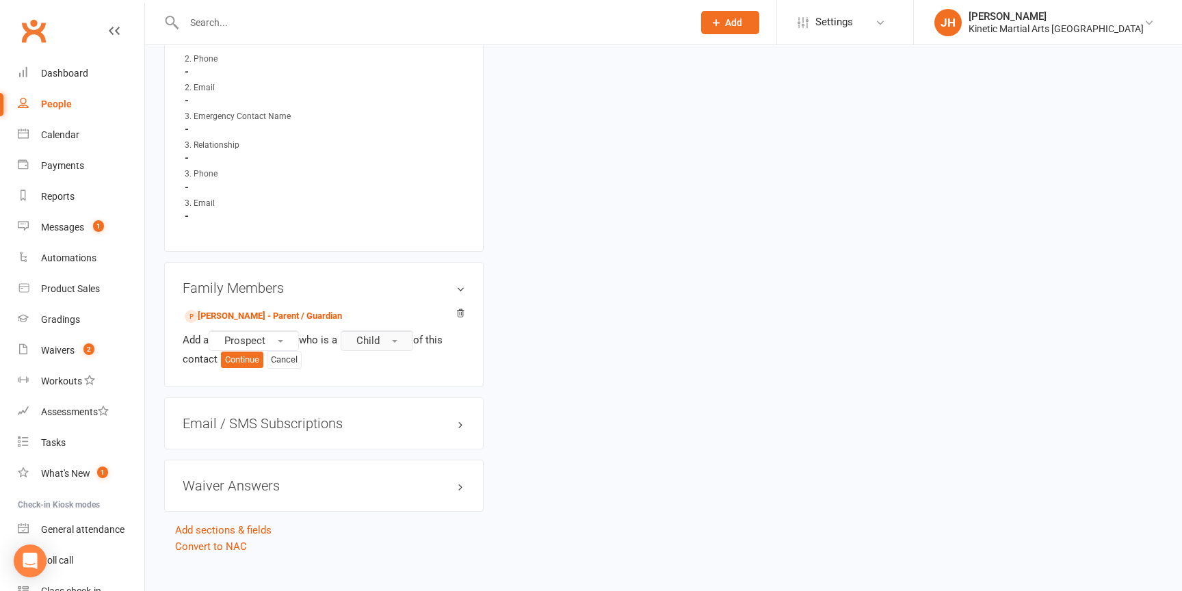
click at [405, 330] on button "Child" at bounding box center [377, 340] width 73 height 21
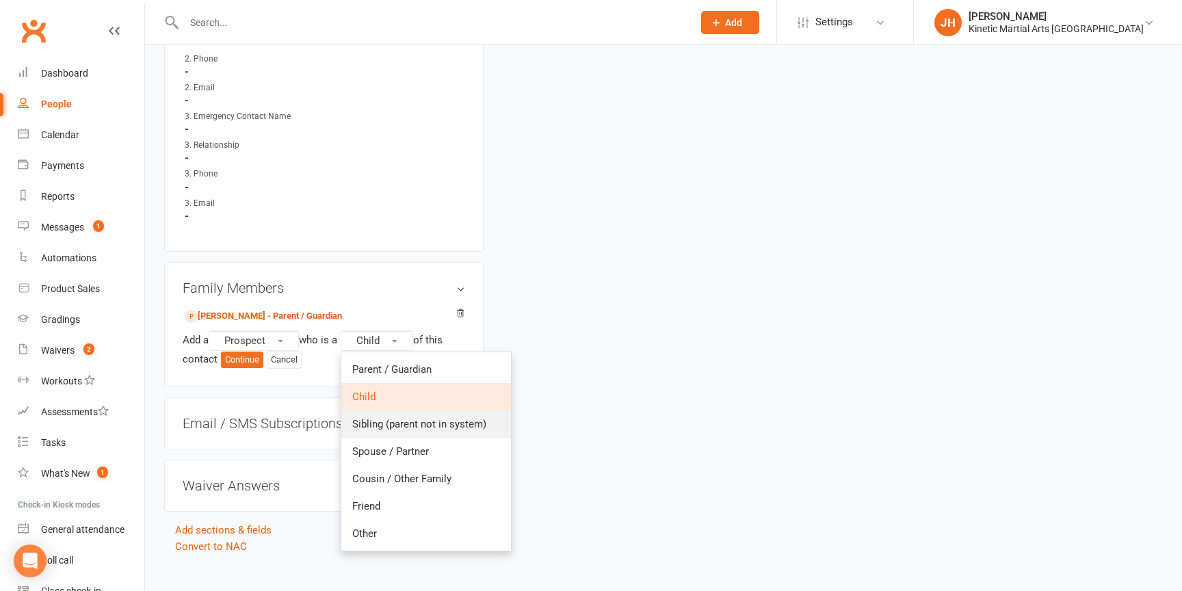
click at [412, 418] on span "Sibling (parent not in system)" at bounding box center [419, 424] width 134 height 12
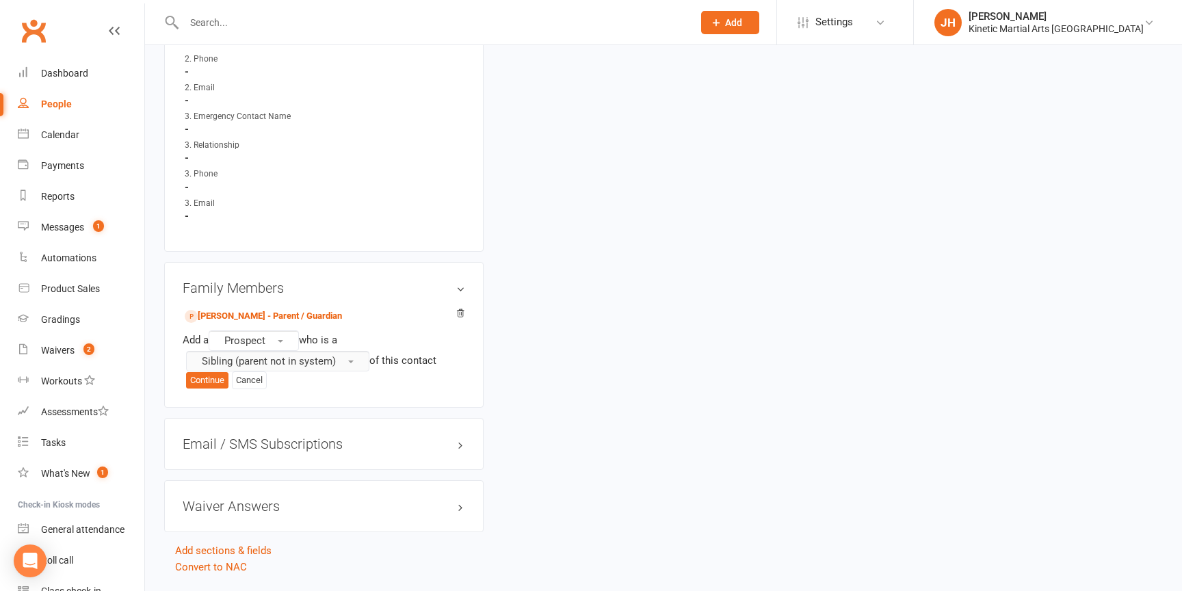
click at [345, 351] on button "Sibling (parent not in system)" at bounding box center [277, 361] width 183 height 21
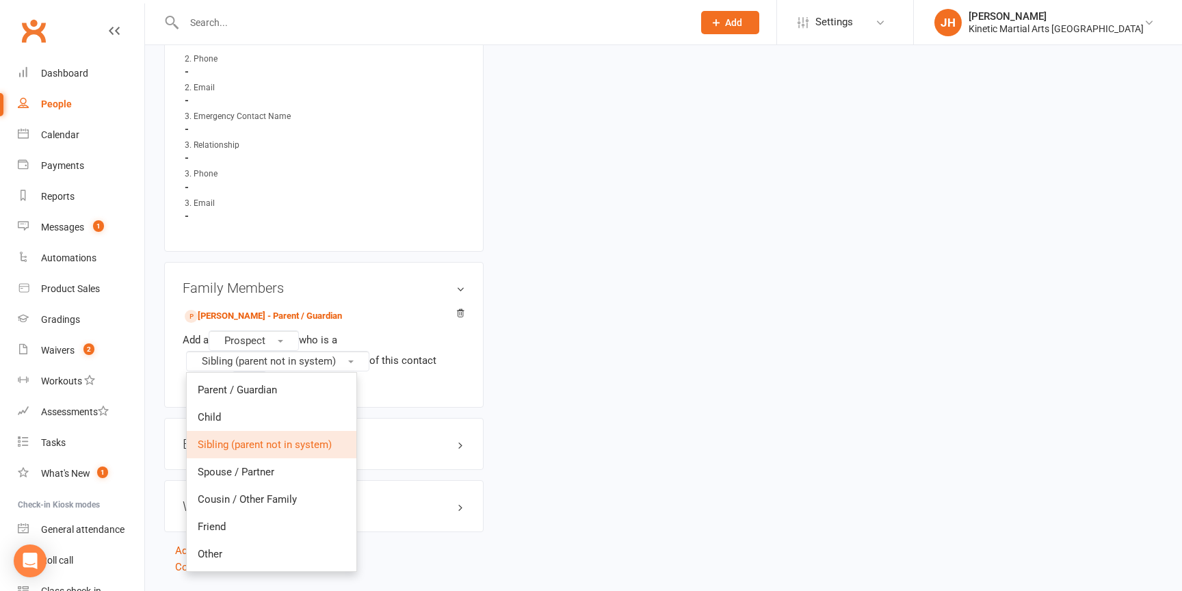
click at [415, 393] on div "Family Members [PERSON_NAME] - Parent / Guardian Add a Prospect who is a Siblin…" at bounding box center [323, 335] width 319 height 146
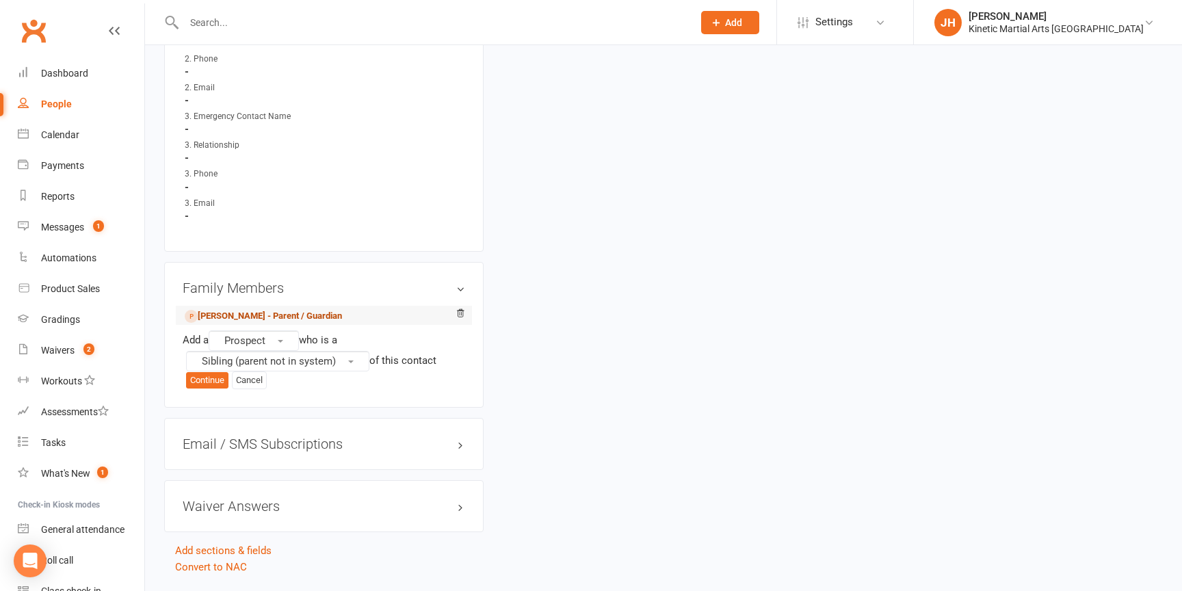
click at [245, 309] on link "[PERSON_NAME] - Parent / Guardian" at bounding box center [263, 316] width 157 height 14
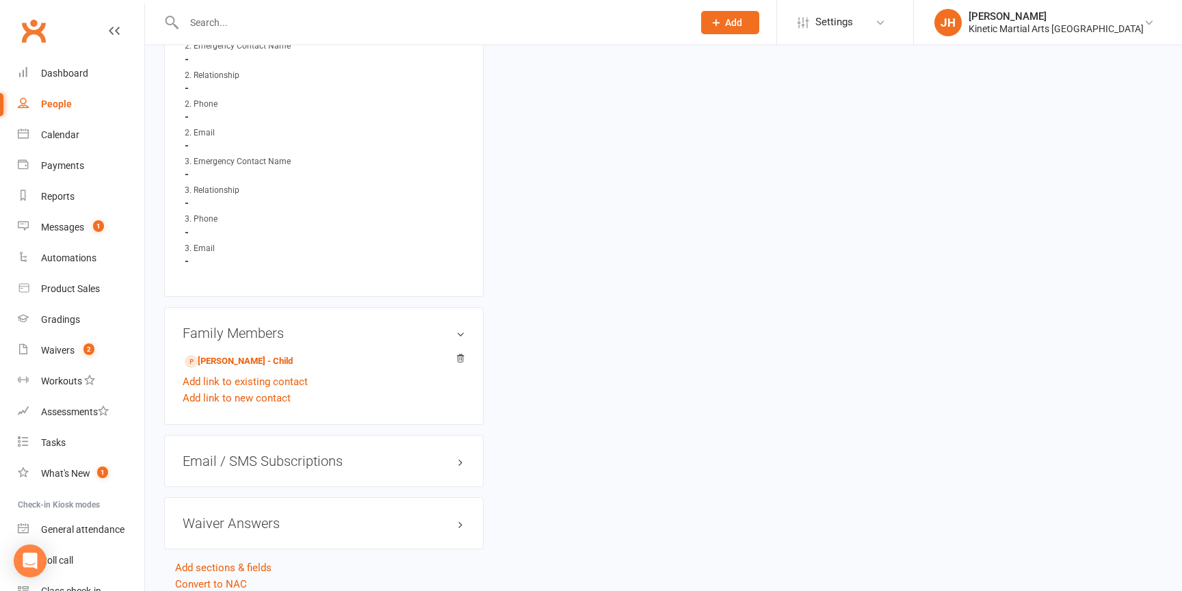
scroll to position [1164, 0]
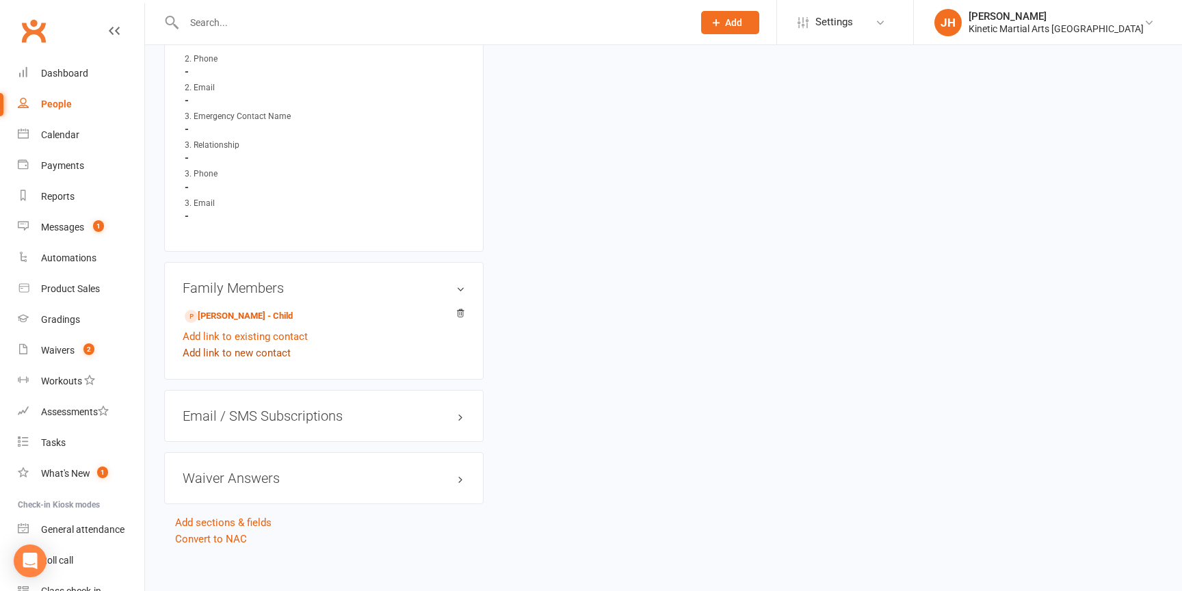
click at [260, 345] on link "Add link to new contact" at bounding box center [237, 353] width 108 height 16
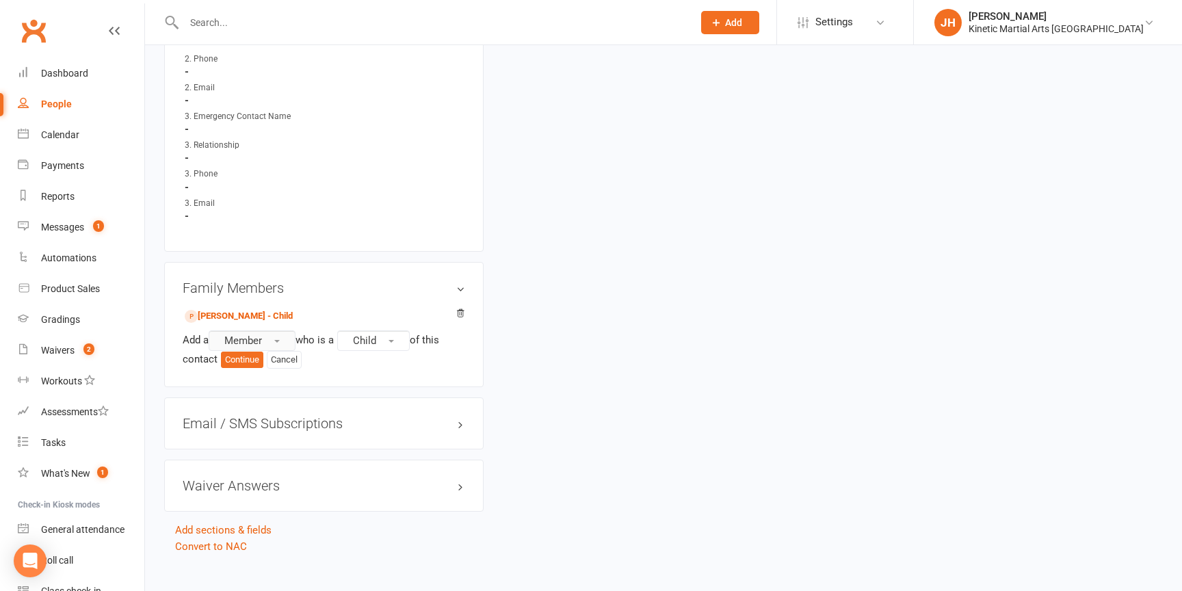
click at [281, 330] on button "Member" at bounding box center [252, 340] width 87 height 21
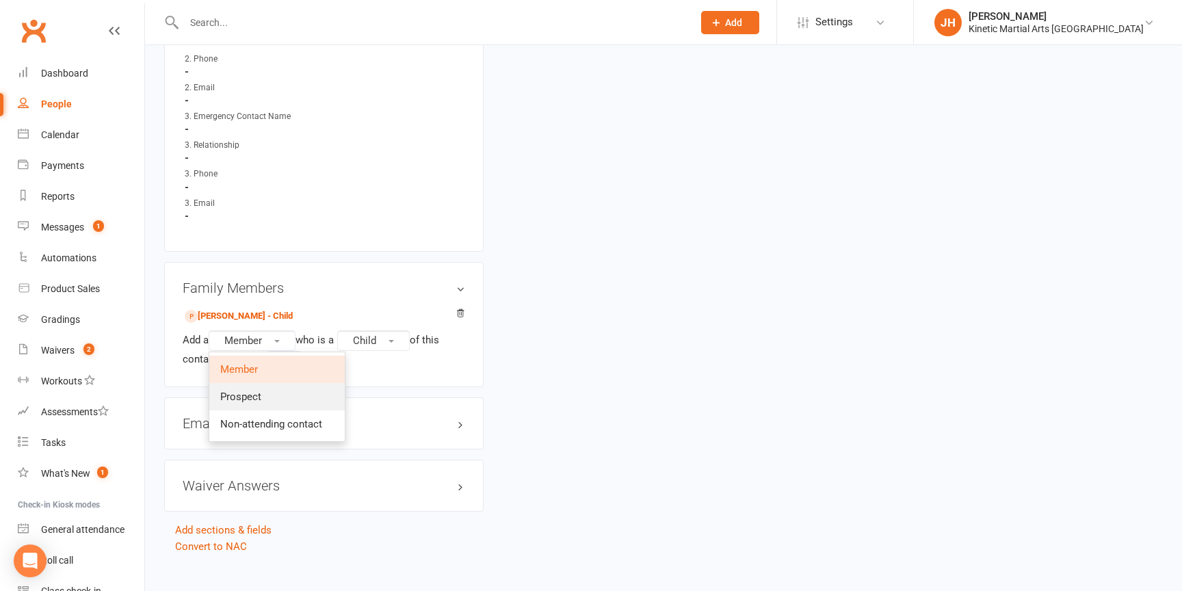
click at [261, 391] on span "Prospect" at bounding box center [240, 397] width 41 height 12
click at [249, 352] on button "Continue" at bounding box center [242, 360] width 42 height 16
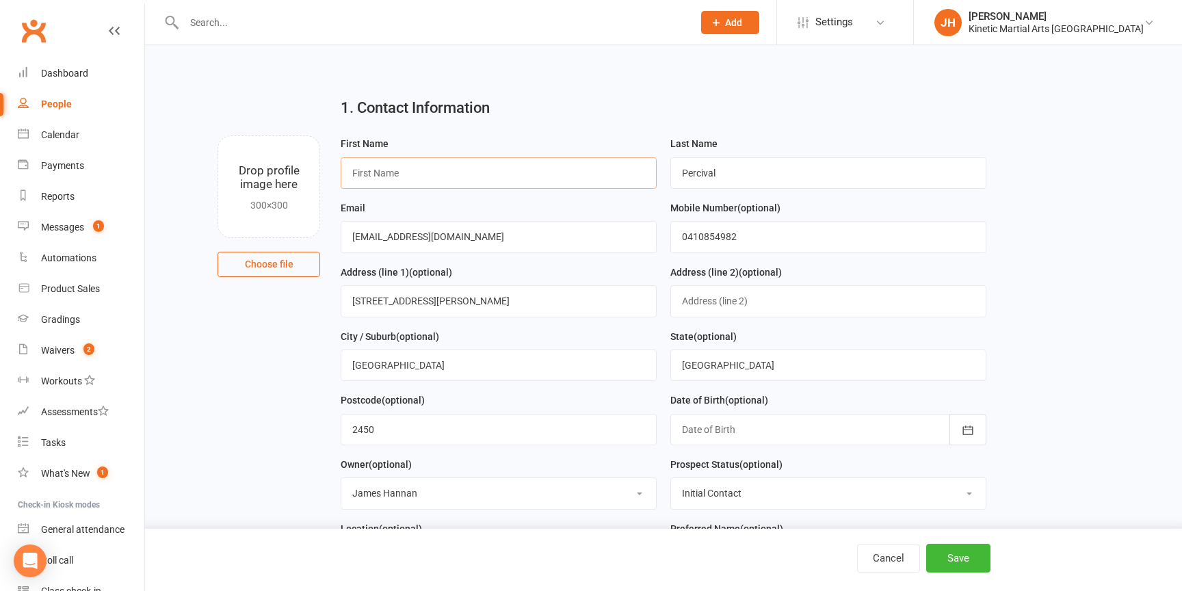
click at [503, 179] on input "text" at bounding box center [499, 172] width 316 height 31
type input "[PERSON_NAME]"
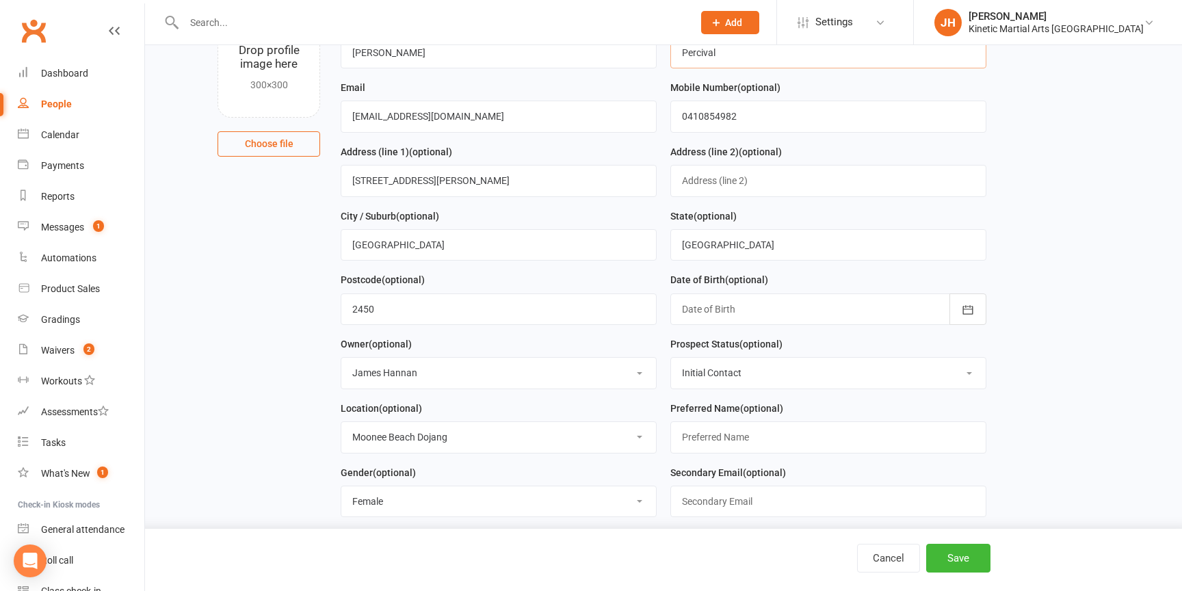
scroll to position [133, 0]
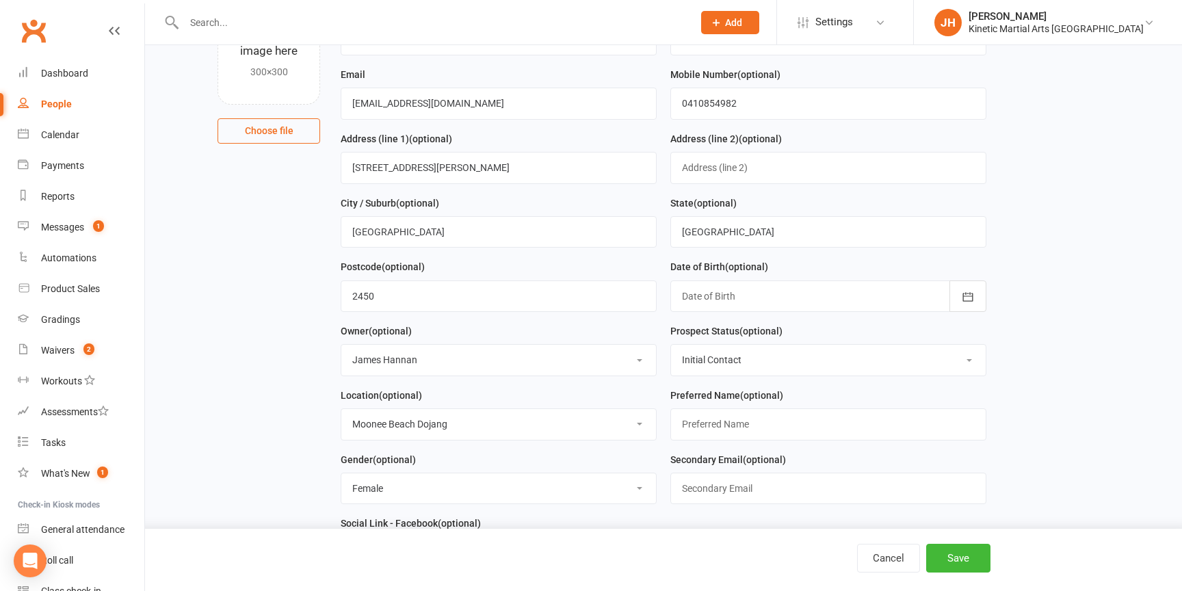
click at [749, 289] on div at bounding box center [828, 295] width 316 height 31
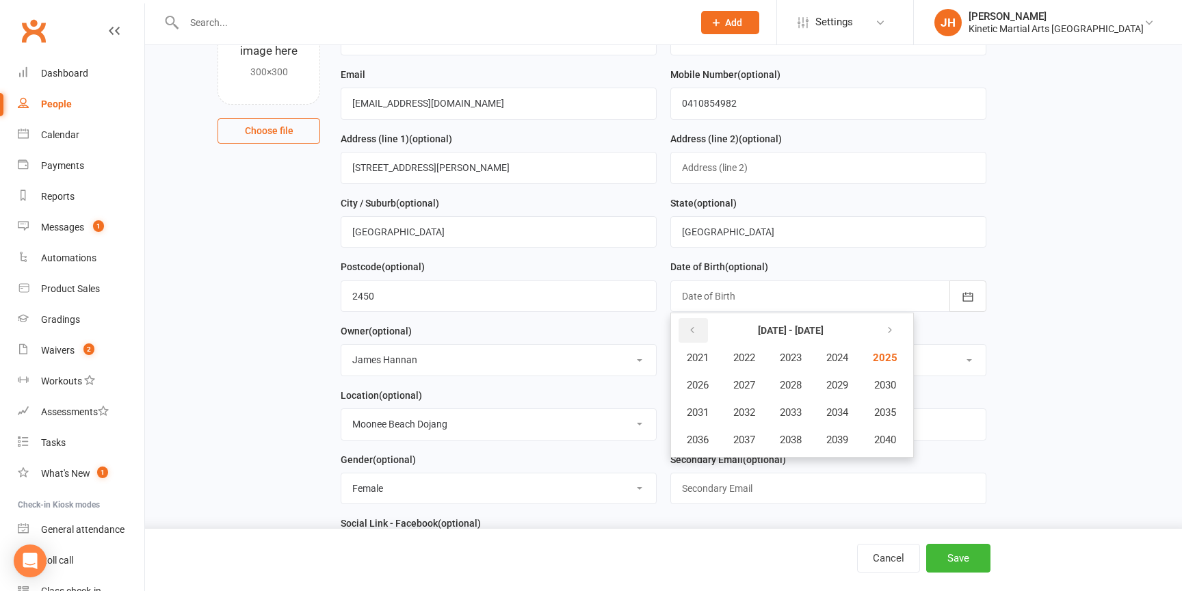
click at [689, 332] on icon "button" at bounding box center [692, 330] width 10 height 11
click at [894, 446] on span "2020" at bounding box center [884, 440] width 22 height 12
click at [699, 388] on span "April" at bounding box center [704, 385] width 21 height 12
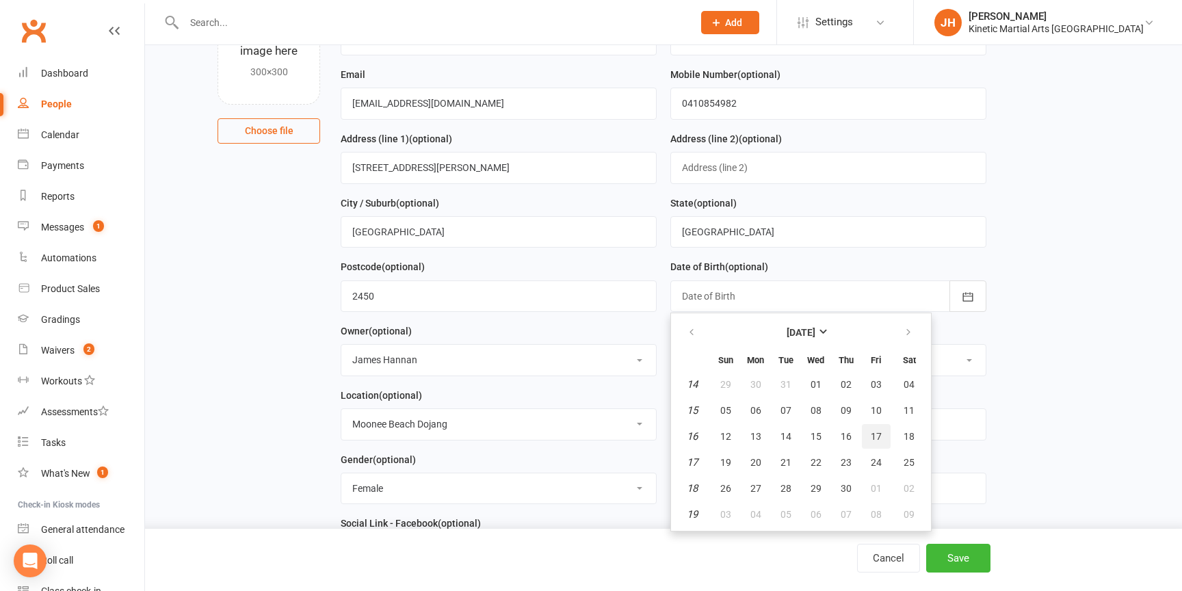
click at [882, 434] on button "17" at bounding box center [876, 436] width 29 height 25
type input "[DATE]"
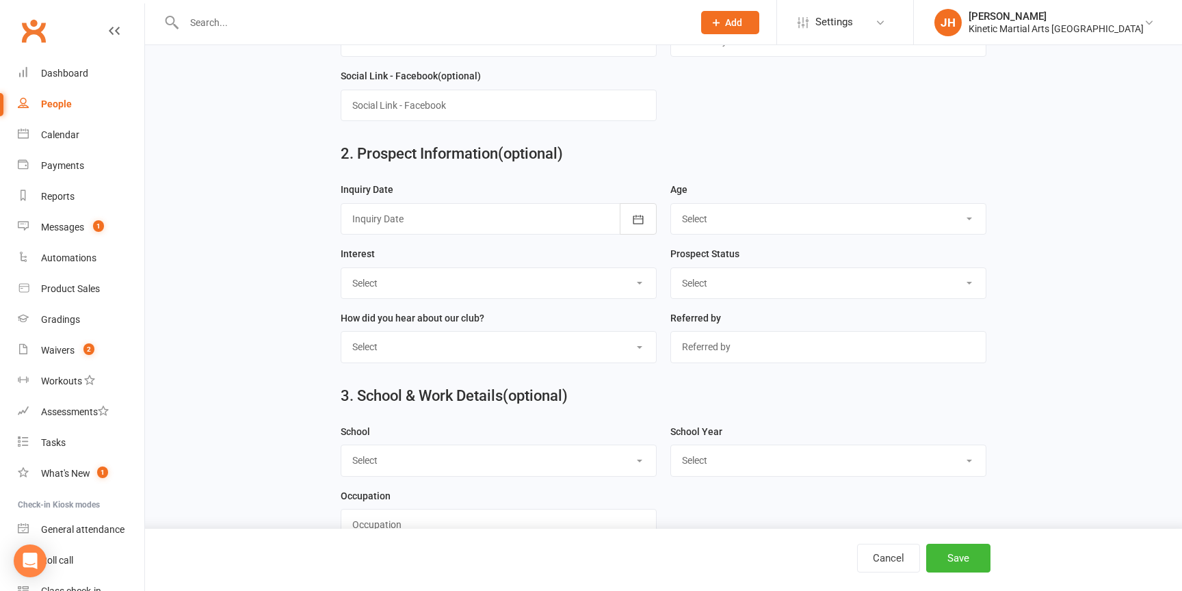
scroll to position [586, 0]
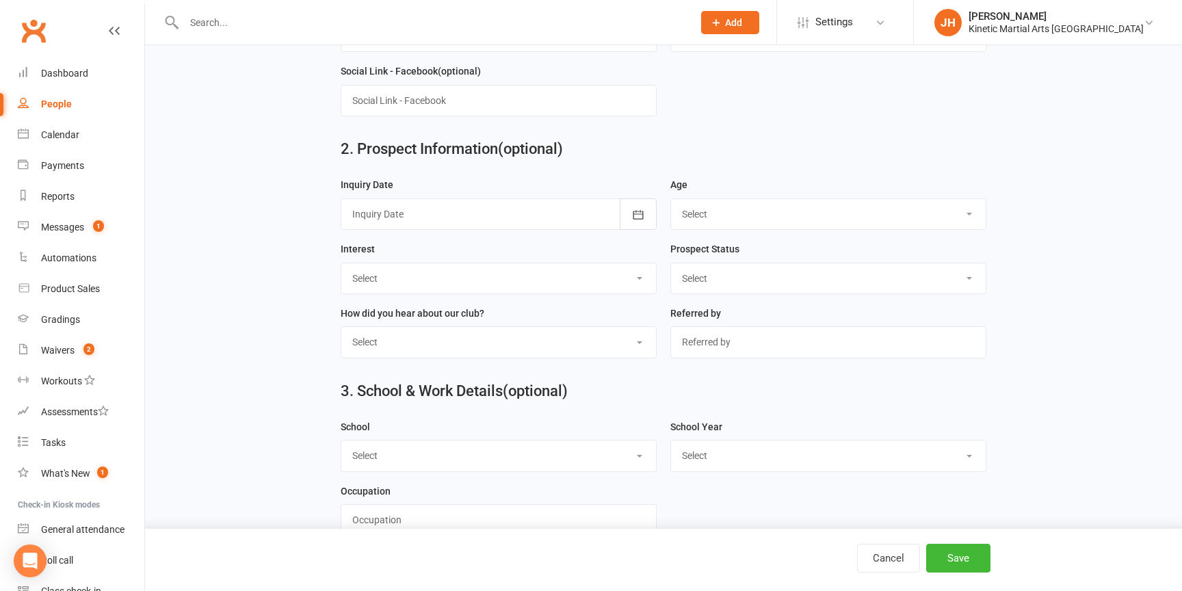
click at [811, 212] on select "Select 3-5 yrs 6-8 yrs 9-12 yrs 13-16 yrs 17-24 yrs 25-39 yrs 40 yrs + Family g…" at bounding box center [828, 214] width 315 height 30
click at [460, 218] on div at bounding box center [499, 213] width 316 height 31
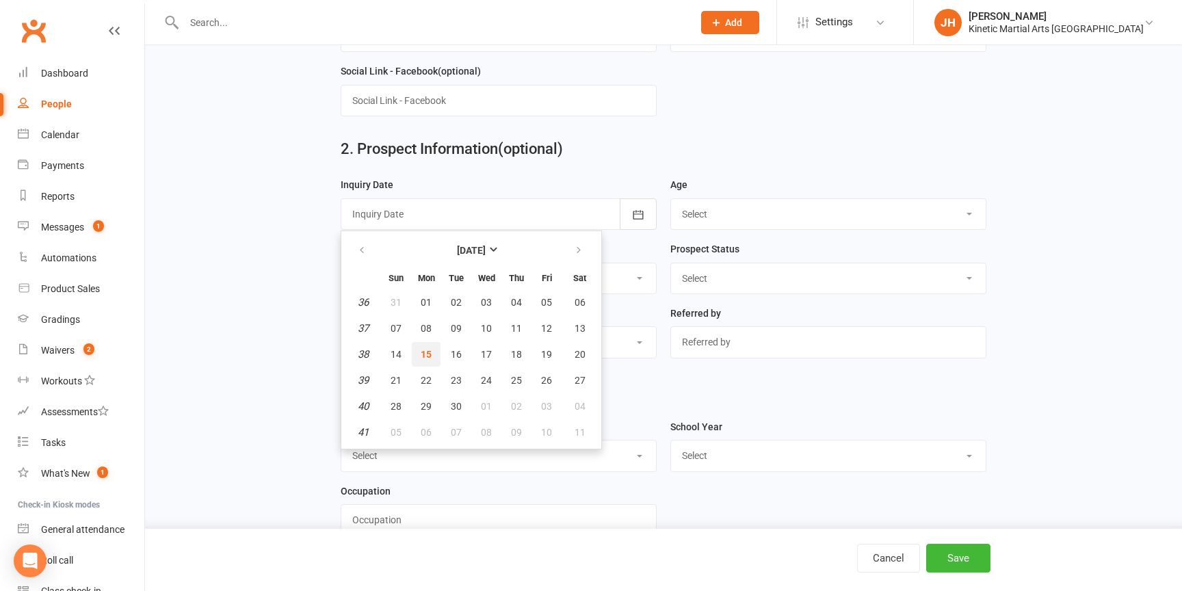
click at [427, 354] on span "15" at bounding box center [426, 354] width 11 height 11
type input "[DATE]"
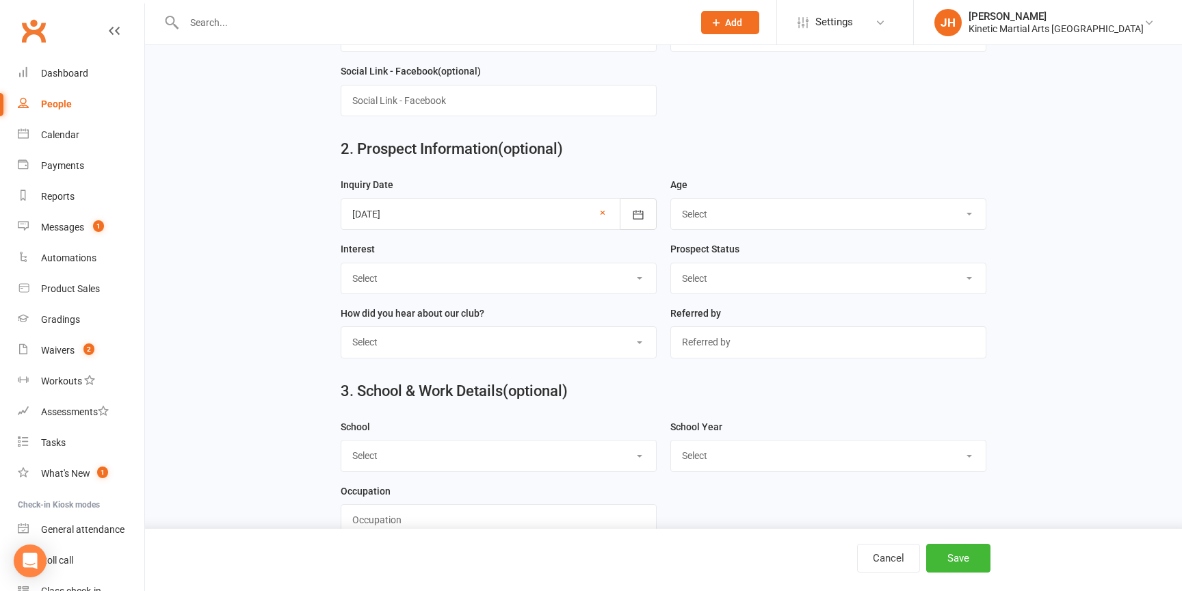
click at [758, 140] on div "2. Prospect Information (optional)" at bounding box center [663, 151] width 666 height 49
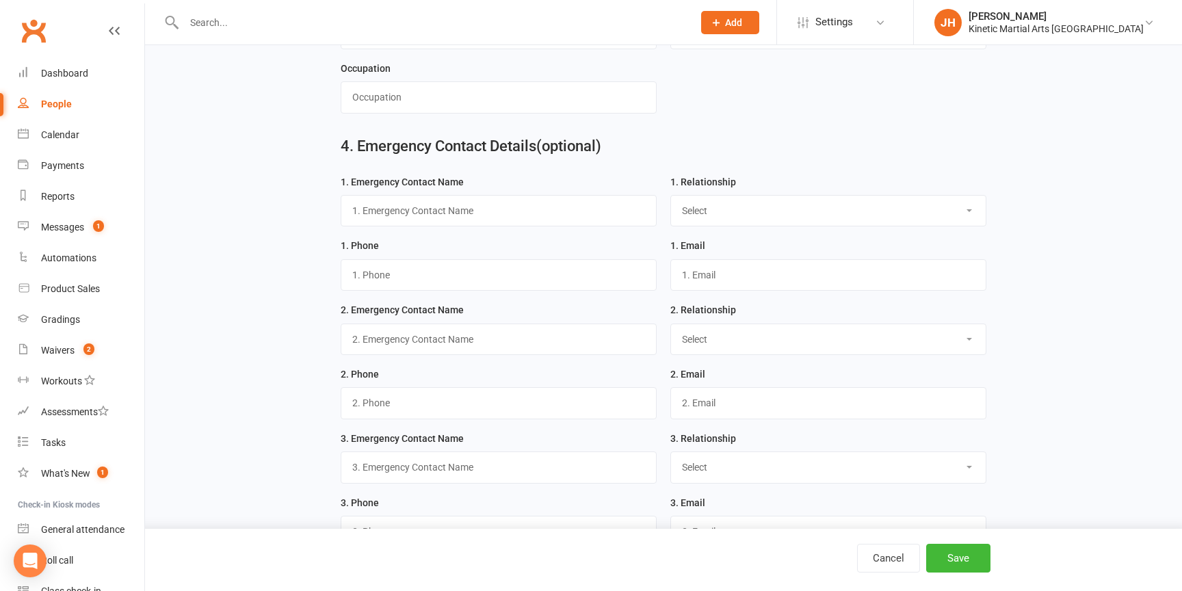
scroll to position [1058, 0]
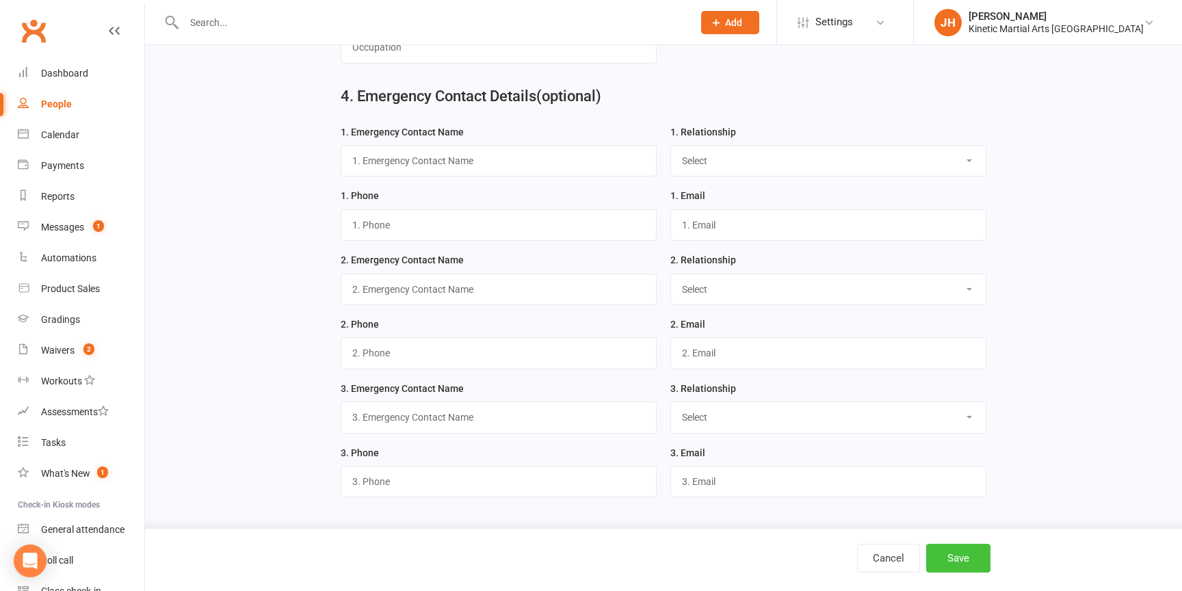
click at [965, 570] on button "Save" at bounding box center [958, 558] width 64 height 29
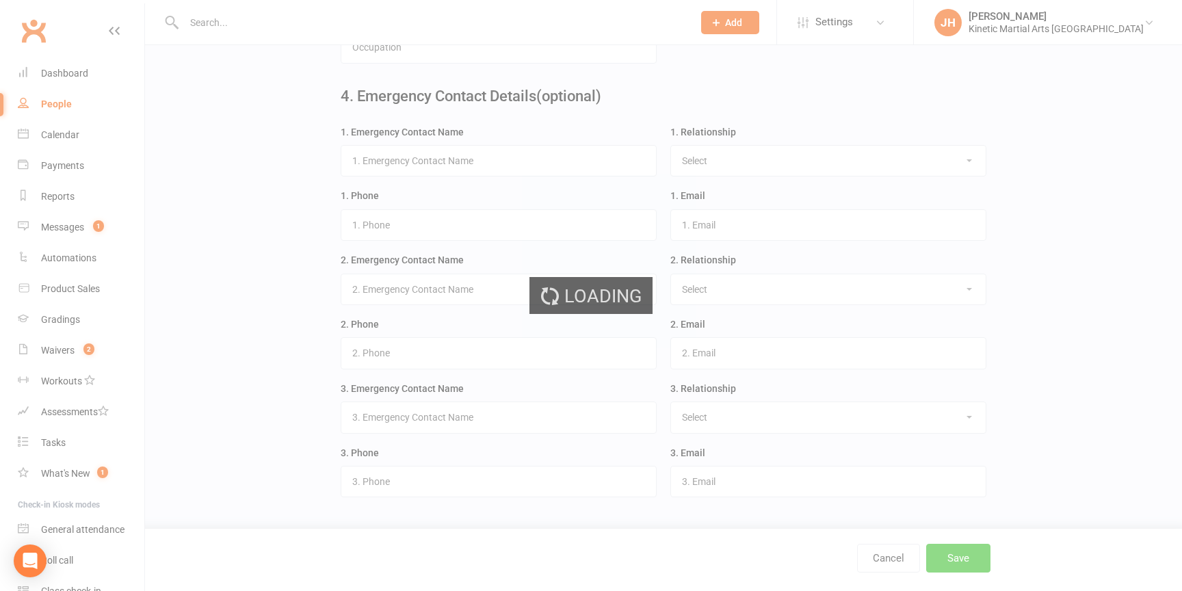
scroll to position [0, 0]
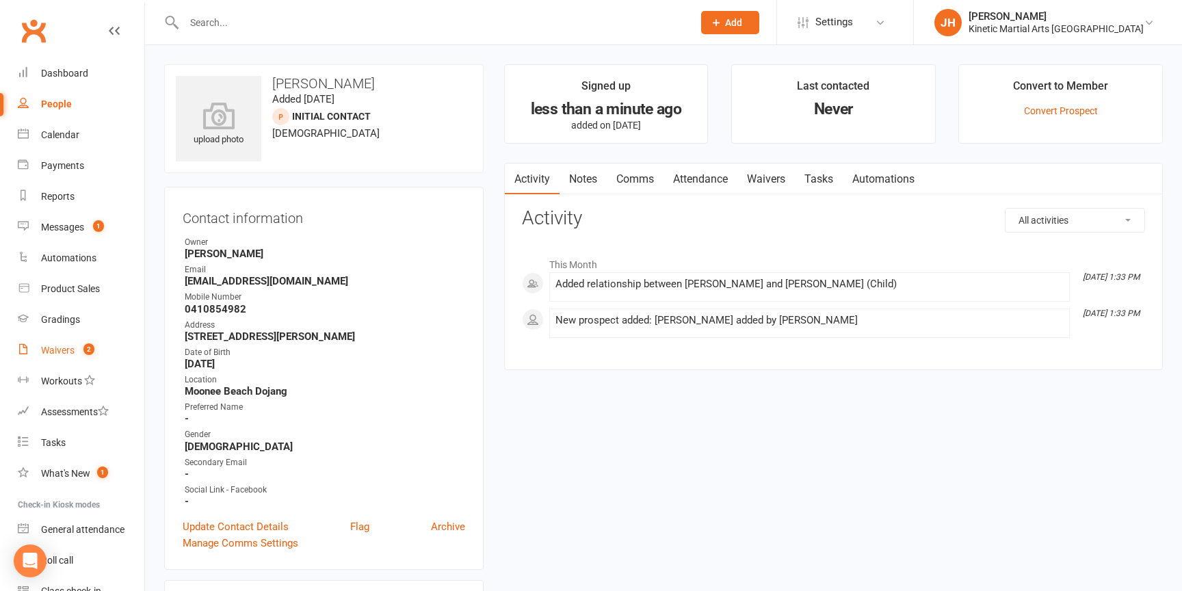
click at [72, 347] on div "Waivers" at bounding box center [58, 350] width 34 height 11
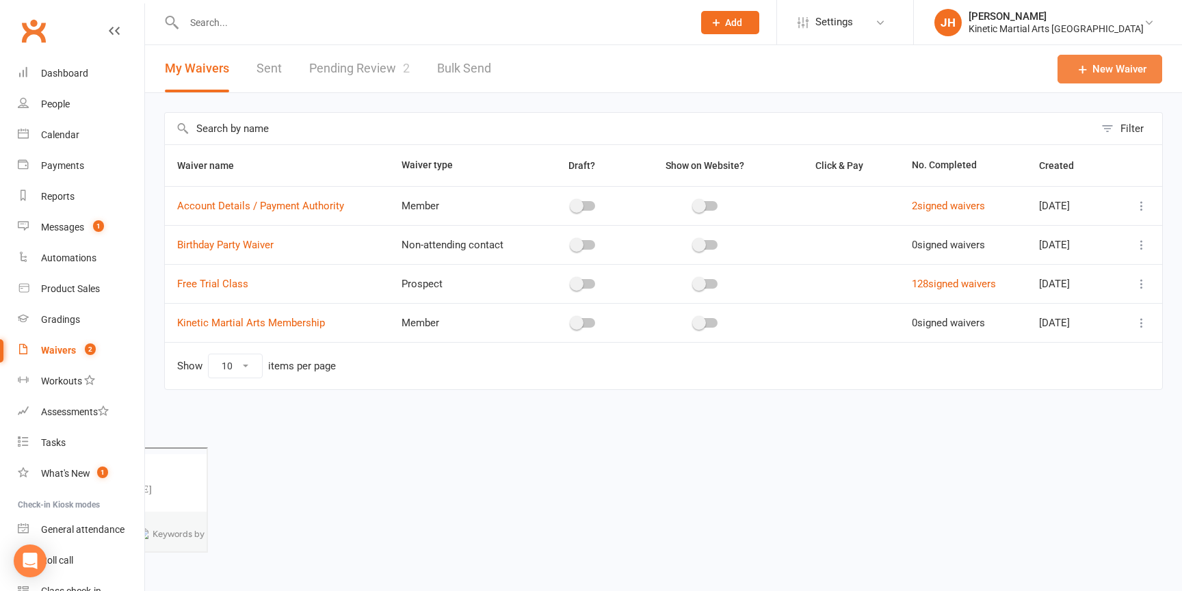
click at [1136, 67] on link "New Waiver" at bounding box center [1110, 69] width 105 height 29
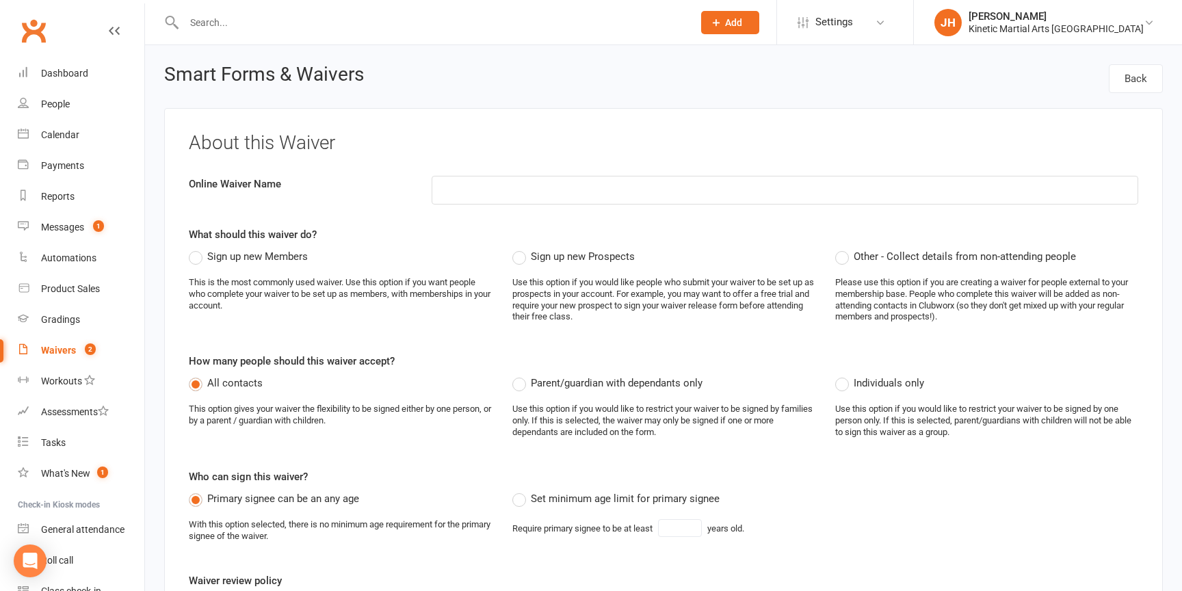
click at [47, 346] on div "Waivers" at bounding box center [58, 350] width 35 height 11
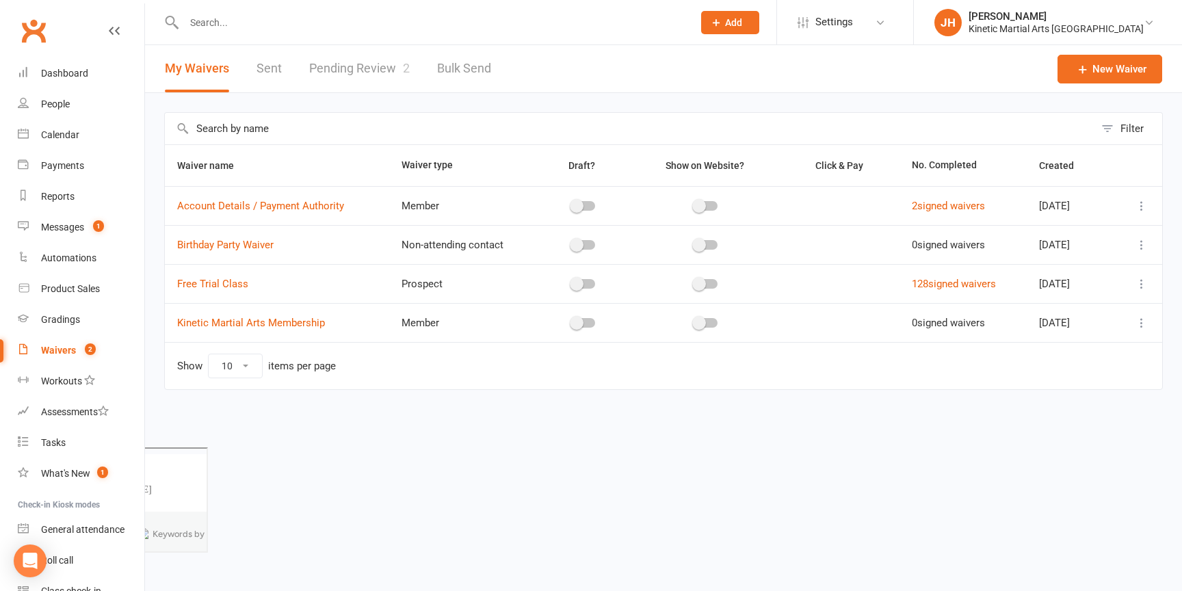
click at [1147, 279] on icon at bounding box center [1142, 284] width 14 height 14
click at [1095, 365] on link "Copy external link to clipboard" at bounding box center [1068, 365] width 161 height 27
click at [76, 94] on link "People" at bounding box center [81, 104] width 127 height 31
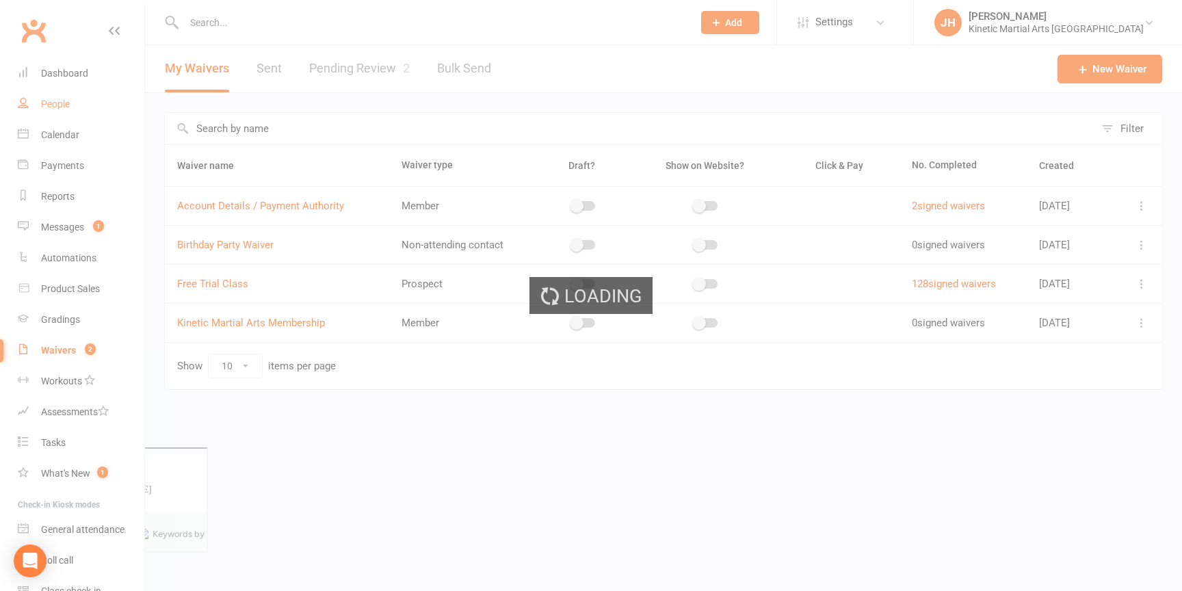
select select "100"
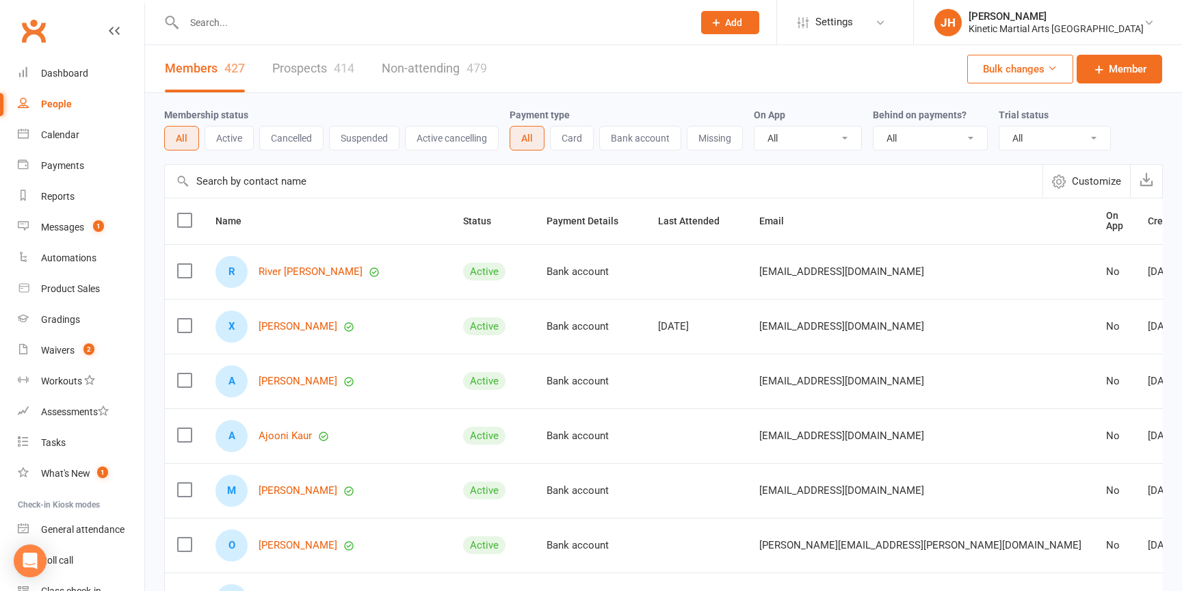
click at [314, 63] on link "Prospects 414" at bounding box center [313, 68] width 82 height 47
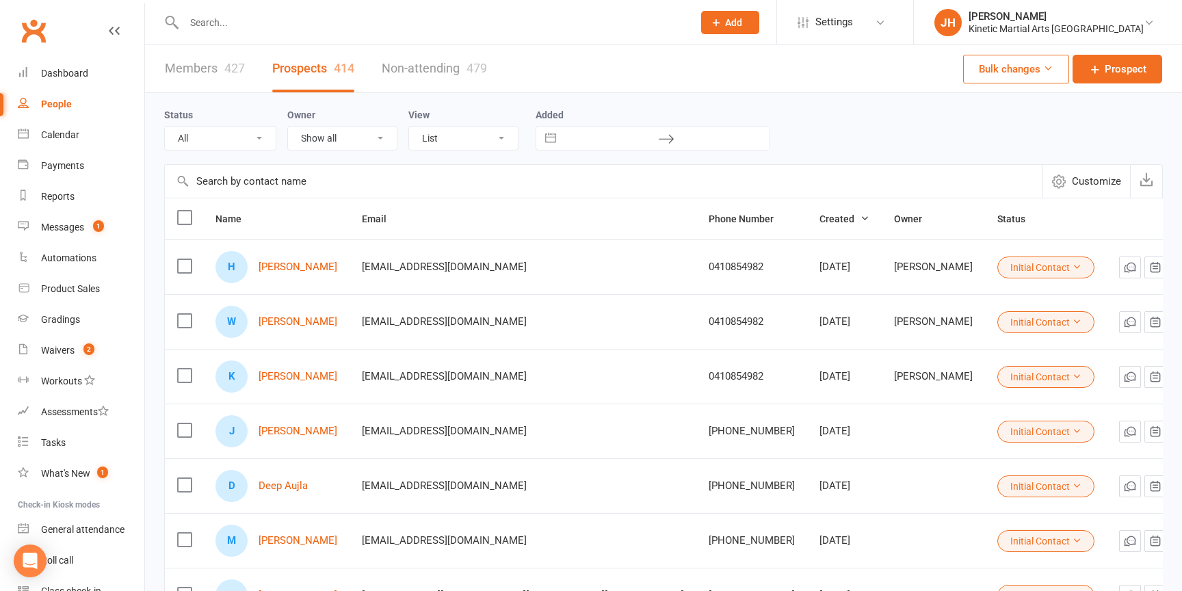
click at [1171, 378] on icon at bounding box center [1178, 377] width 14 height 14
